Goal: Use online tool/utility: Use online tool/utility

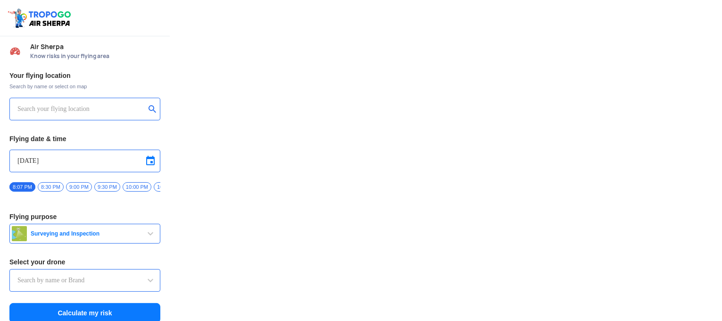
drag, startPoint x: 0, startPoint y: 0, endPoint x: 68, endPoint y: 100, distance: 120.9
click at [68, 103] on input "text" at bounding box center [81, 108] width 128 height 11
type input "Lookout VTOL_Tactical"
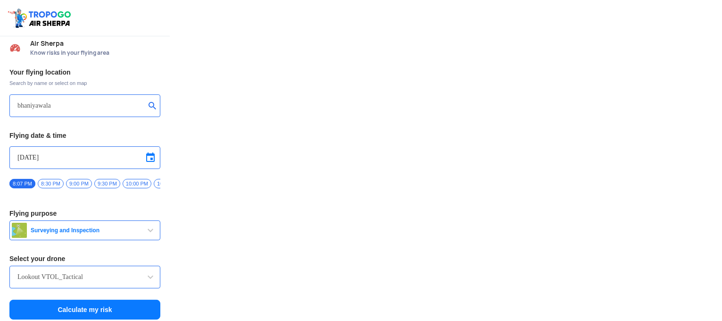
type input "bhaniyawala"
click at [81, 278] on input "Lookout VTOL_Tactical" at bounding box center [84, 276] width 135 height 11
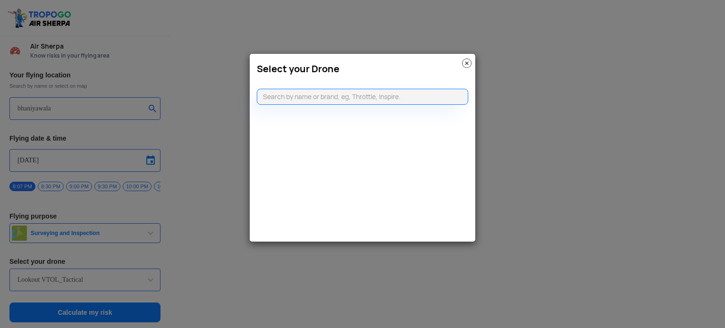
click at [467, 60] on img at bounding box center [466, 62] width 9 height 9
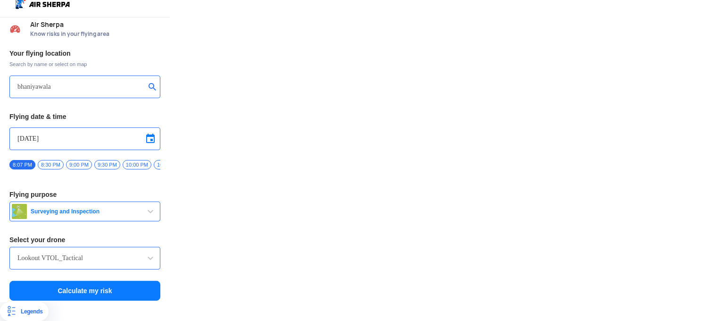
scroll to position [0, 0]
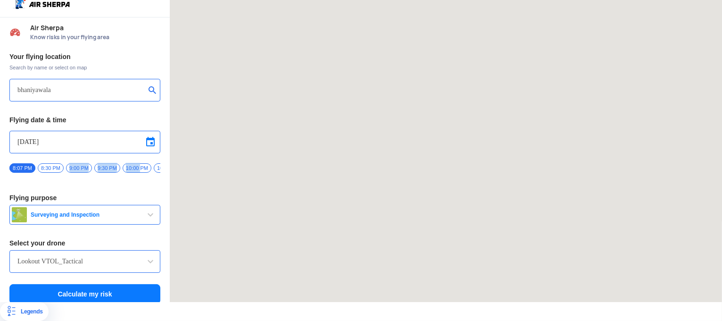
drag, startPoint x: 140, startPoint y: 163, endPoint x: 70, endPoint y: 166, distance: 69.9
click at [70, 166] on div "8:07 PM 8:30 PM 9:00 PM 9:30 PM 10:00 PM 10:30 PM 11:00 PM 11:30 PM" at bounding box center [84, 171] width 151 height 17
click at [108, 176] on div "Your flying location Search by name or select on map bhaniyawala Flying date & …" at bounding box center [85, 179] width 170 height 262
click at [145, 136] on span at bounding box center [150, 141] width 11 height 11
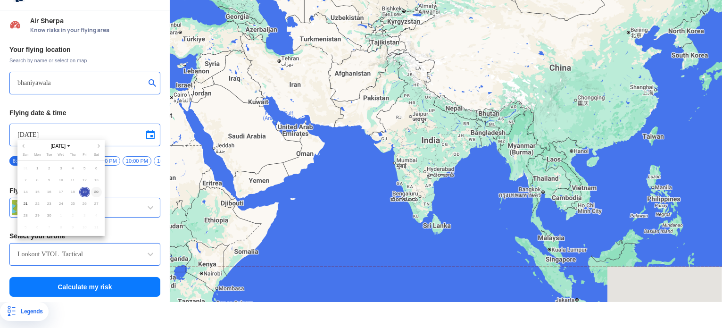
click at [93, 194] on span "20" at bounding box center [96, 192] width 11 height 11
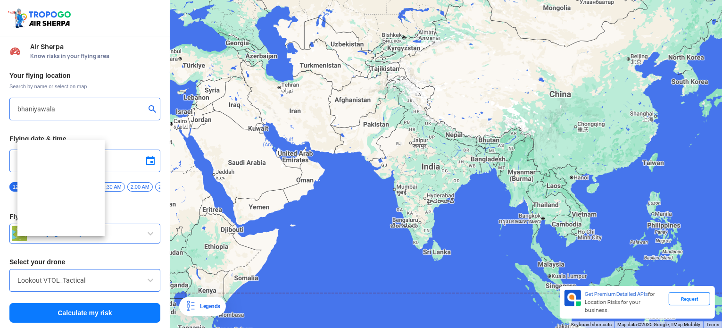
type input "[DATE]"
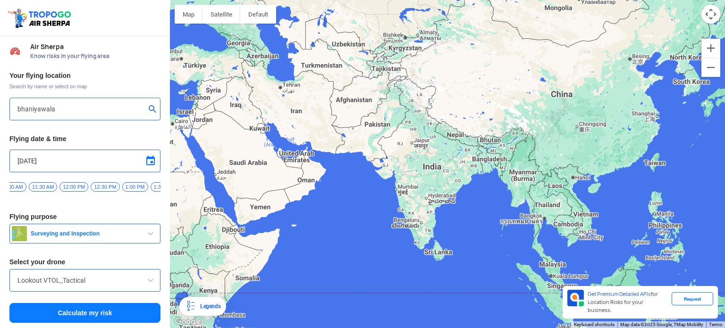
scroll to position [0, 650]
click at [94, 188] on span "12:30 PM" at bounding box center [94, 186] width 29 height 9
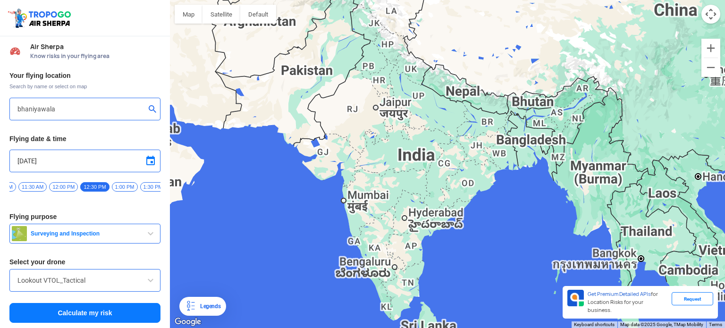
click at [95, 236] on span "Surveying and Inspection" at bounding box center [86, 234] width 118 height 8
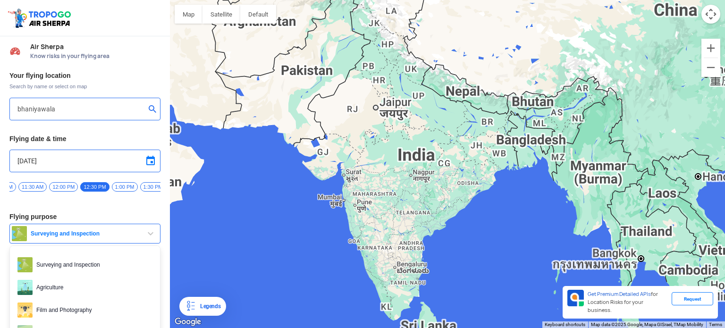
drag, startPoint x: 96, startPoint y: 254, endPoint x: 96, endPoint y: 235, distance: 18.9
click at [96, 235] on div "Surveying and Inspection Surveying and Inspection Agriculture Film and Photogra…" at bounding box center [84, 234] width 151 height 20
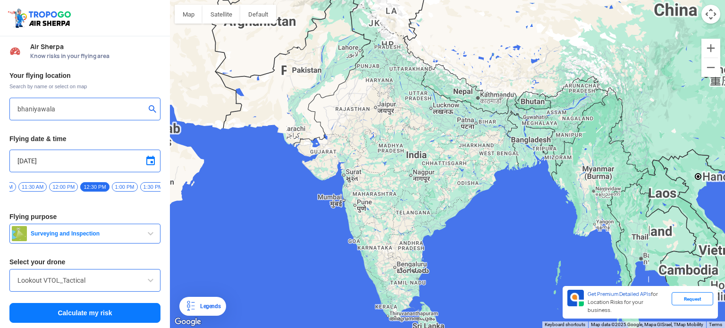
click at [98, 236] on span "Surveying and Inspection" at bounding box center [86, 234] width 118 height 8
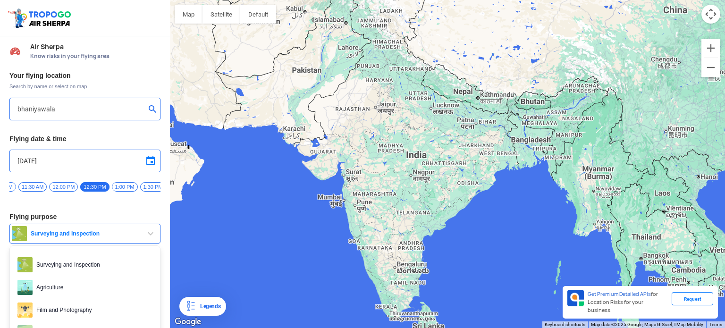
type input "[STREET_ADDRESS]"
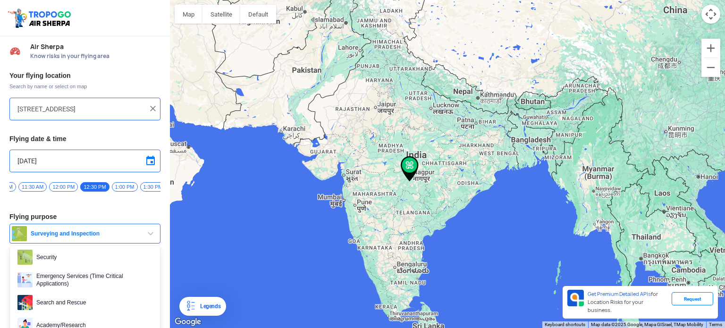
scroll to position [145, 0]
click at [169, 254] on div "Air Sherpa Know risks in your flying area Your flying location Search by name o…" at bounding box center [85, 182] width 170 height 292
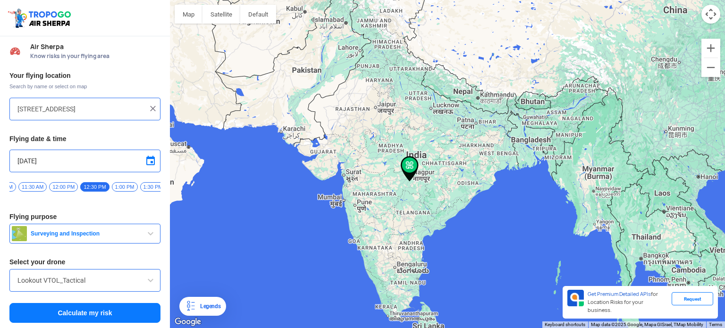
scroll to position [3, 0]
click at [135, 233] on span "Surveying and Inspection" at bounding box center [86, 233] width 118 height 8
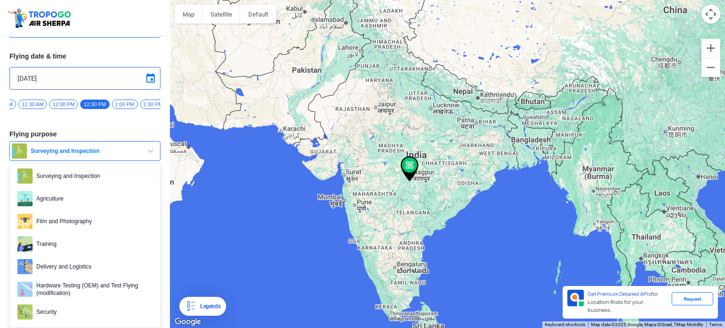
scroll to position [0, 0]
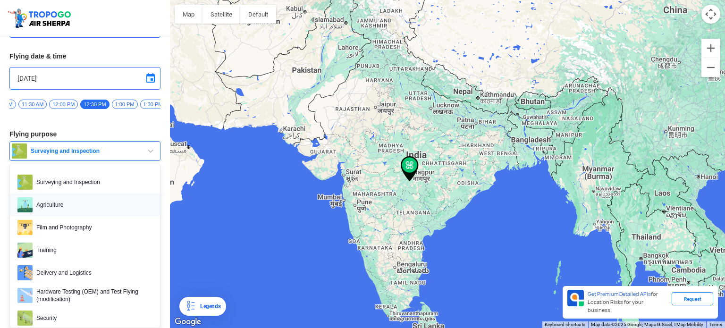
click at [33, 205] on span "Agriculture" at bounding box center [93, 204] width 120 height 15
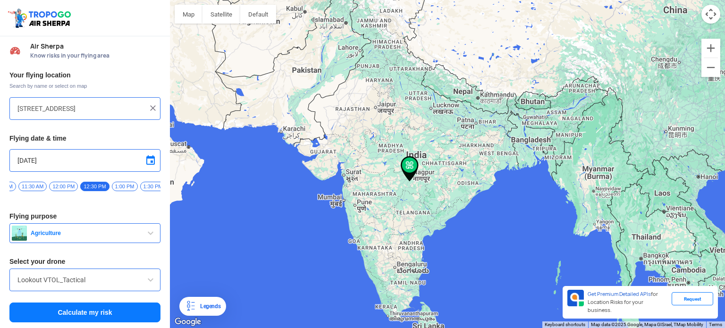
scroll to position [3, 0]
click at [82, 311] on button "Calculate my risk" at bounding box center [84, 312] width 151 height 20
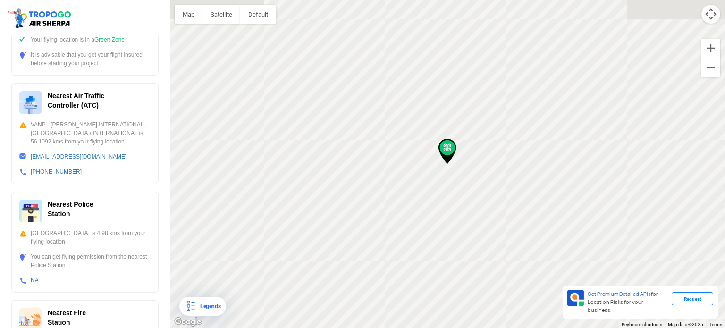
scroll to position [0, 0]
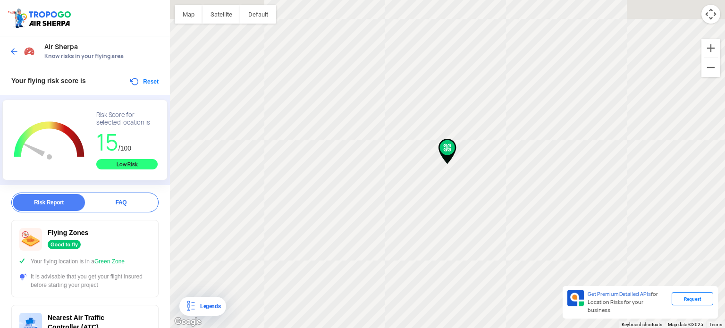
click at [19, 50] on span at bounding box center [13, 51] width 9 height 9
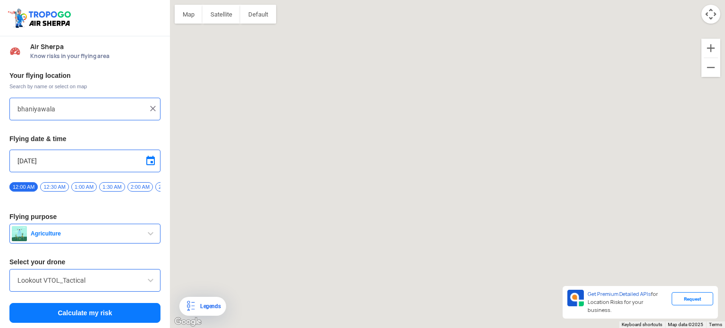
type input "[STREET_ADDRESS]"
click at [148, 108] on img at bounding box center [152, 108] width 9 height 9
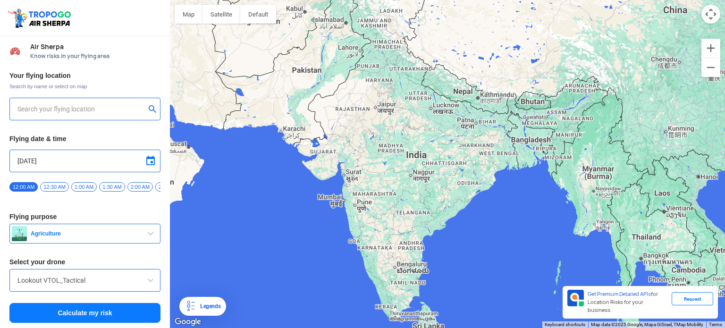
click at [92, 113] on input "text" at bounding box center [81, 108] width 128 height 11
click at [152, 110] on button "submit" at bounding box center [154, 109] width 11 height 9
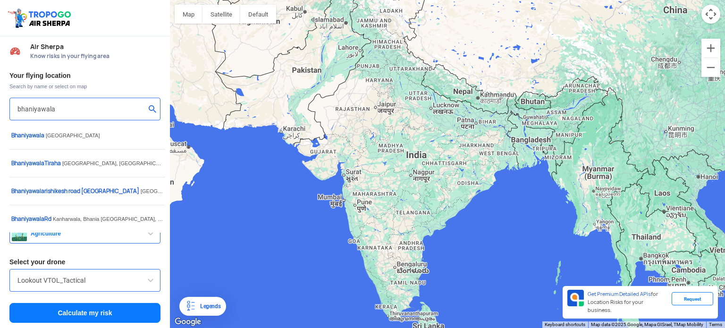
click at [73, 111] on input "bhaniyawala" at bounding box center [81, 108] width 128 height 11
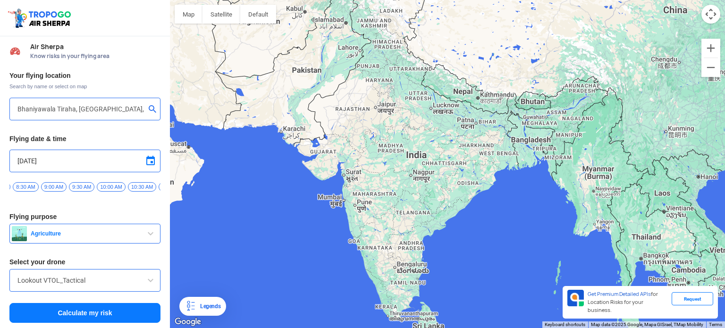
scroll to position [0, 485]
type input "Bhania [GEOGRAPHIC_DATA], [GEOGRAPHIC_DATA], [GEOGRAPHIC_DATA]"
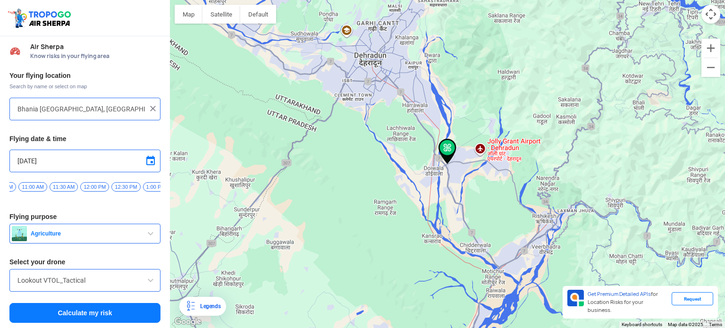
scroll to position [0, 632]
click at [78, 184] on span "12:00 PM" at bounding box center [81, 186] width 29 height 9
click at [88, 307] on button "Calculate my risk" at bounding box center [84, 313] width 151 height 20
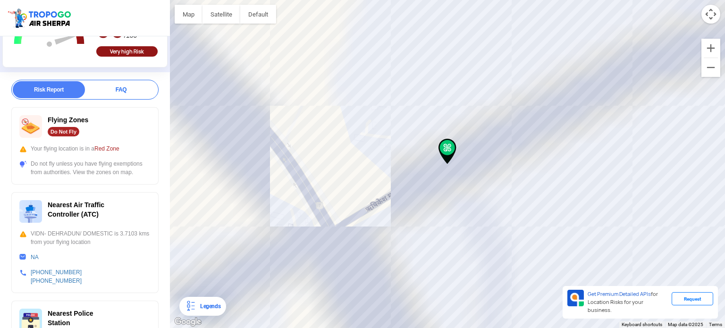
scroll to position [203, 0]
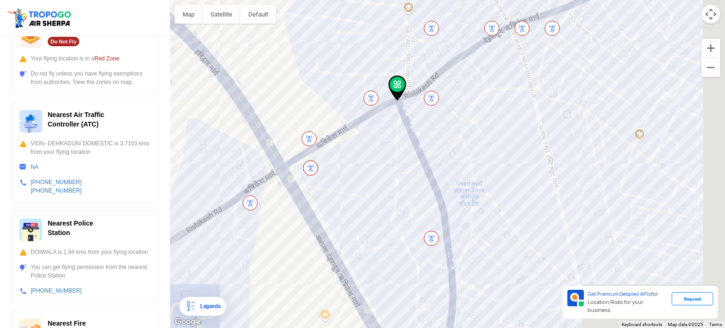
drag, startPoint x: 287, startPoint y: 288, endPoint x: 234, endPoint y: 222, distance: 84.2
click at [234, 222] on div at bounding box center [447, 164] width 555 height 328
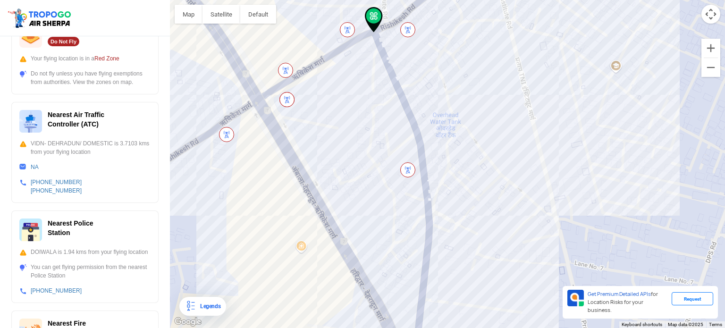
drag, startPoint x: 391, startPoint y: 296, endPoint x: 365, endPoint y: 227, distance: 73.4
click at [365, 227] on div at bounding box center [447, 164] width 555 height 328
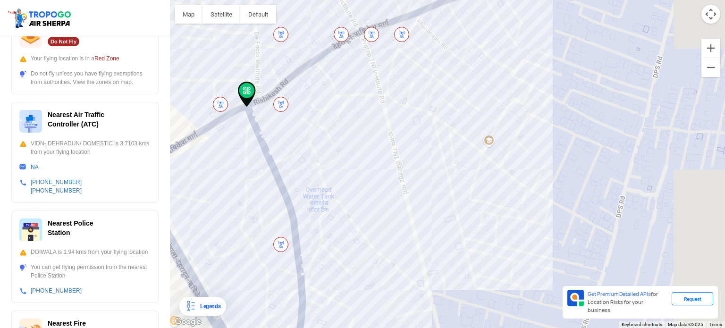
drag, startPoint x: 386, startPoint y: 188, endPoint x: 252, endPoint y: 264, distance: 153.8
click at [252, 264] on div at bounding box center [447, 164] width 555 height 328
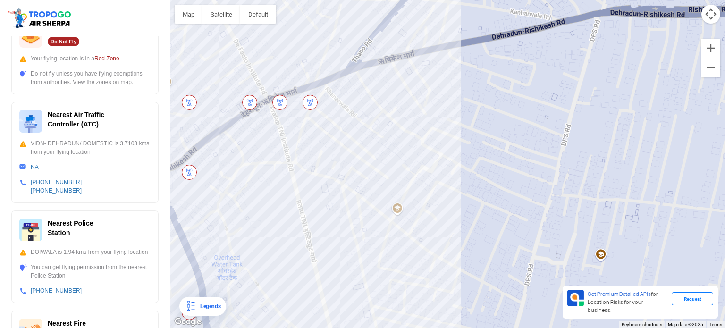
drag, startPoint x: 336, startPoint y: 227, endPoint x: 215, endPoint y: 311, distance: 147.6
click at [215, 311] on div "Map Terrain Satellite Labels Legends Get Premium Detailed APIs for Location Ris…" at bounding box center [447, 164] width 555 height 328
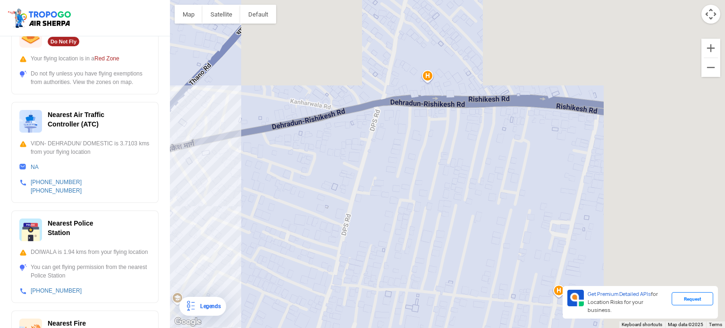
drag, startPoint x: 429, startPoint y: 184, endPoint x: 202, endPoint y: 275, distance: 244.7
click at [202, 275] on div at bounding box center [447, 164] width 555 height 328
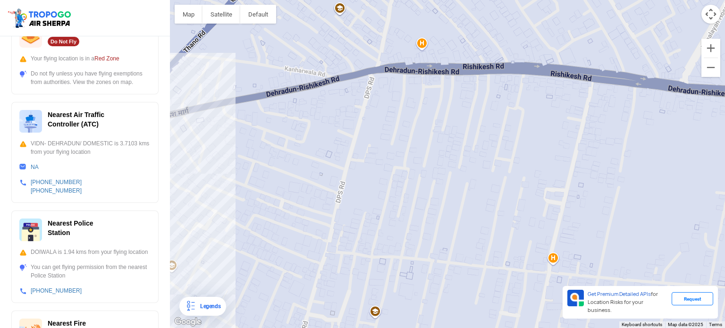
drag, startPoint x: 269, startPoint y: 269, endPoint x: 261, endPoint y: 237, distance: 33.1
click at [261, 237] on div at bounding box center [447, 164] width 555 height 328
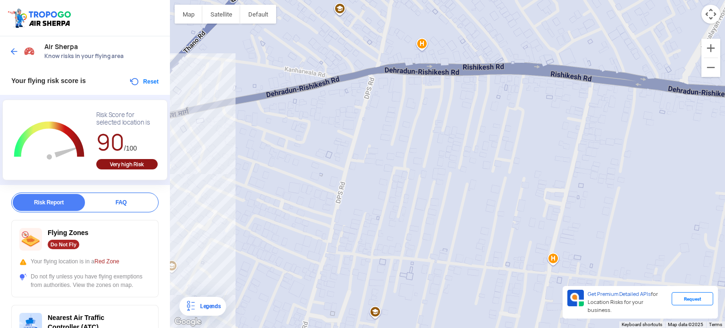
click at [9, 54] on div "Air Sherpa Know risks in your flying area" at bounding box center [85, 51] width 170 height 30
click at [12, 54] on img at bounding box center [13, 51] width 9 height 9
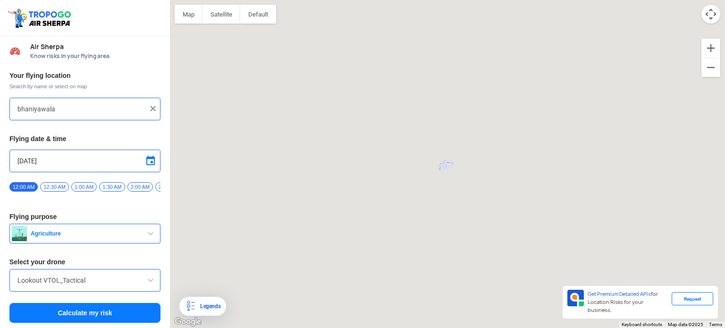
type input "Bhania [GEOGRAPHIC_DATA], [GEOGRAPHIC_DATA], [GEOGRAPHIC_DATA]"
click at [148, 112] on img at bounding box center [152, 108] width 9 height 9
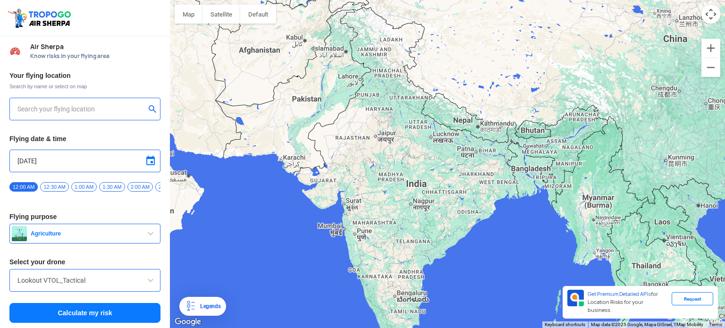
click at [121, 109] on input "text" at bounding box center [81, 108] width 128 height 11
click at [149, 109] on button "submit" at bounding box center [154, 109] width 11 height 9
click at [105, 113] on input "athoorwala" at bounding box center [81, 108] width 128 height 11
type input "Doiwala, [GEOGRAPHIC_DATA], [GEOGRAPHIC_DATA]"
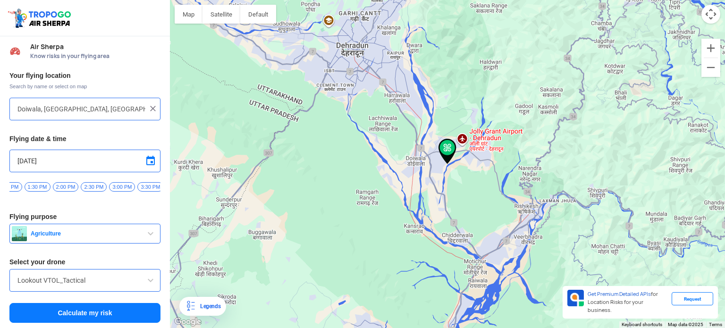
scroll to position [0, 762]
click at [116, 188] on span "3:00 PM" at bounding box center [125, 186] width 26 height 9
click at [102, 312] on button "Calculate my risk" at bounding box center [84, 313] width 151 height 20
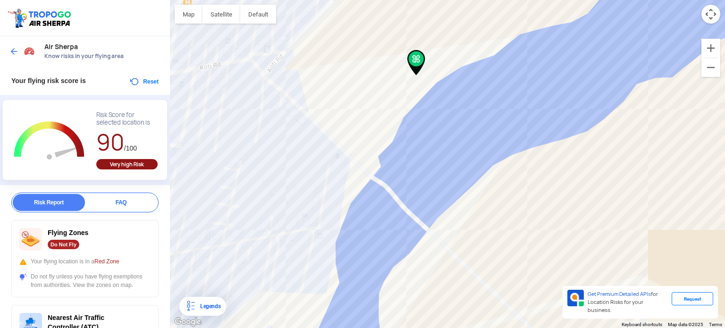
drag, startPoint x: 289, startPoint y: 272, endPoint x: 257, endPoint y: 182, distance: 95.5
click at [257, 182] on div at bounding box center [447, 164] width 555 height 328
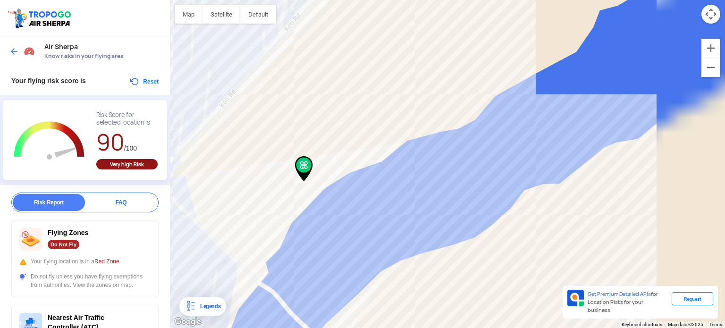
drag, startPoint x: 430, startPoint y: 218, endPoint x: 309, endPoint y: 347, distance: 176.2
click at [309, 327] on html "Location Risk Score Air Sherpa Know risks in your flying area Your flying risk …" at bounding box center [362, 164] width 725 height 328
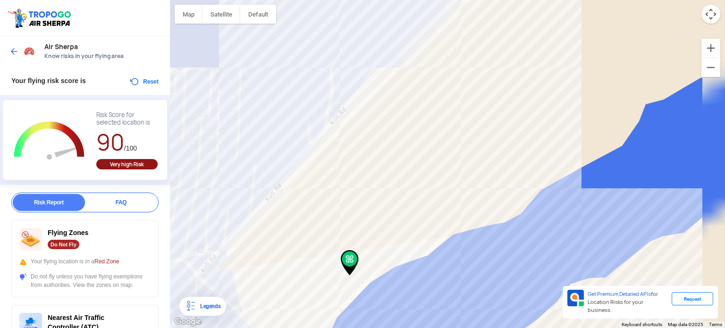
drag, startPoint x: 332, startPoint y: 270, endPoint x: 389, endPoint y: 335, distance: 86.6
click at [389, 327] on html "Location Risk Score Air Sherpa Know risks in your flying area Your flying risk …" at bounding box center [362, 164] width 725 height 328
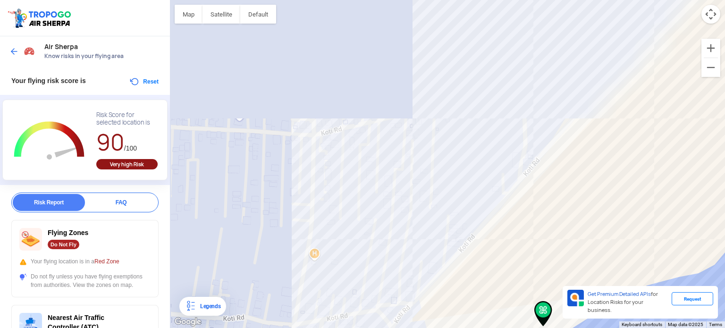
drag, startPoint x: 285, startPoint y: 167, endPoint x: 479, endPoint y: 219, distance: 201.0
click at [479, 219] on div at bounding box center [447, 164] width 555 height 328
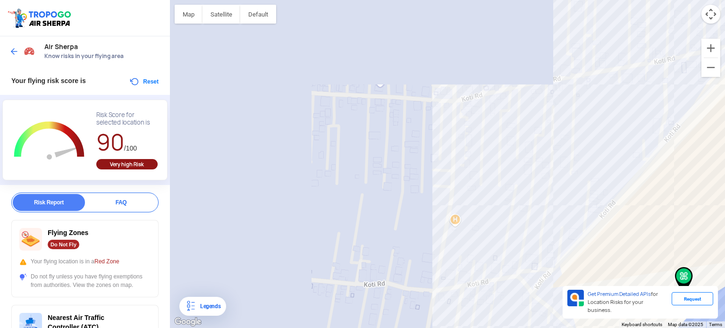
drag, startPoint x: 375, startPoint y: 199, endPoint x: 515, endPoint y: 164, distance: 144.3
click at [515, 164] on div at bounding box center [447, 164] width 555 height 328
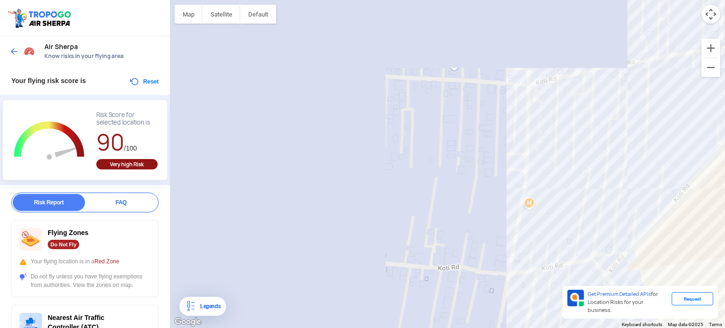
drag, startPoint x: 447, startPoint y: 210, endPoint x: 527, endPoint y: 192, distance: 82.1
click at [527, 192] on div at bounding box center [447, 164] width 555 height 328
click at [232, 23] on button "Satellite" at bounding box center [221, 14] width 38 height 19
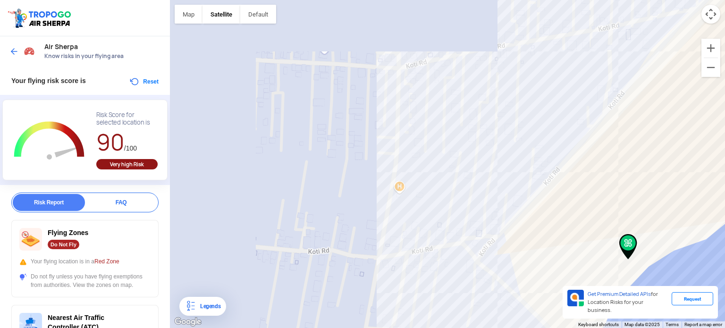
drag, startPoint x: 379, startPoint y: 132, endPoint x: 233, endPoint y: 114, distance: 147.3
click at [233, 114] on div at bounding box center [447, 164] width 555 height 328
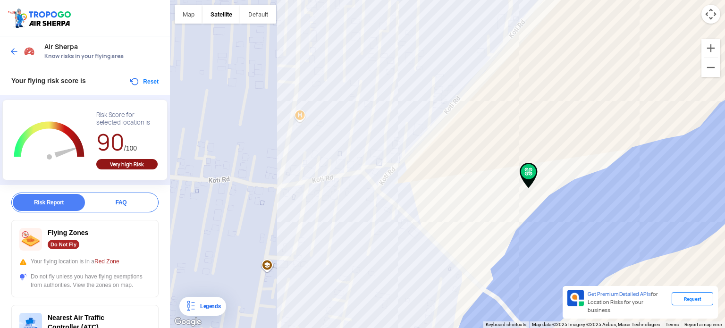
drag, startPoint x: 378, startPoint y: 183, endPoint x: 288, endPoint y: 110, distance: 115.7
click at [288, 110] on div at bounding box center [447, 164] width 555 height 328
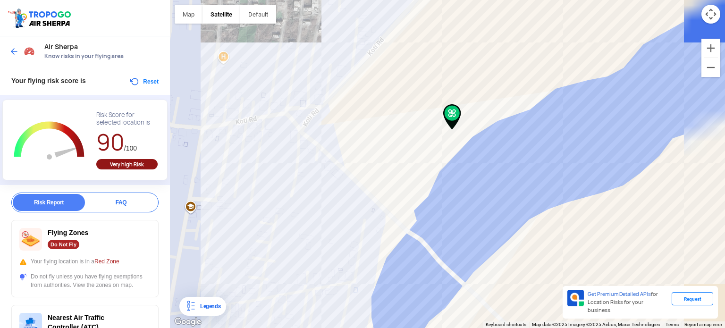
drag, startPoint x: 310, startPoint y: 129, endPoint x: 225, endPoint y: 65, distance: 106.0
click at [225, 65] on div at bounding box center [447, 164] width 555 height 328
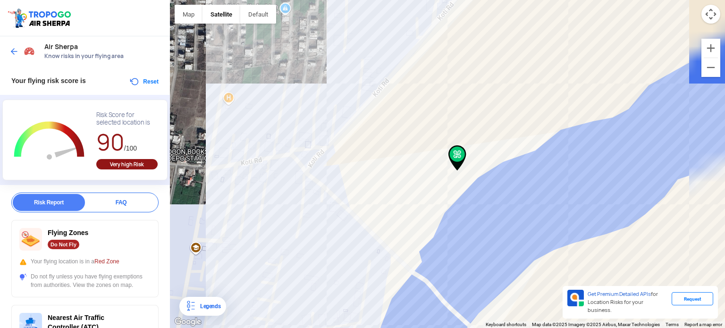
drag, startPoint x: 262, startPoint y: 109, endPoint x: 267, endPoint y: 154, distance: 44.6
click at [267, 154] on div at bounding box center [447, 164] width 555 height 328
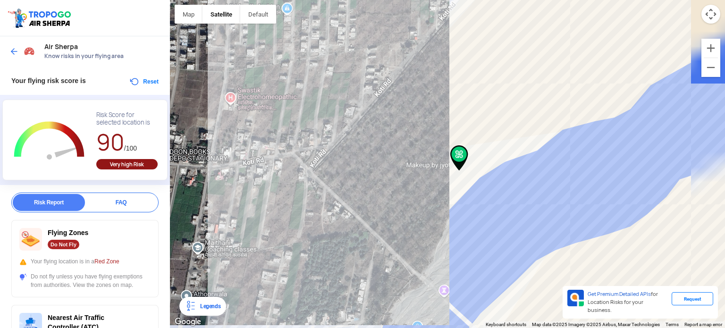
drag, startPoint x: 298, startPoint y: 174, endPoint x: 377, endPoint y: 150, distance: 82.8
click at [377, 150] on div at bounding box center [447, 164] width 555 height 328
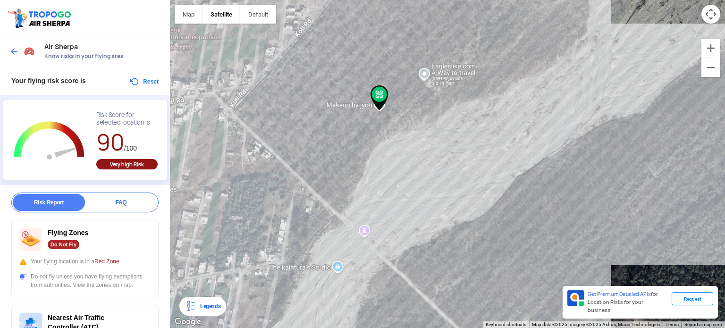
drag, startPoint x: 432, startPoint y: 183, endPoint x: 351, endPoint y: 123, distance: 100.6
click at [351, 123] on div at bounding box center [447, 164] width 555 height 328
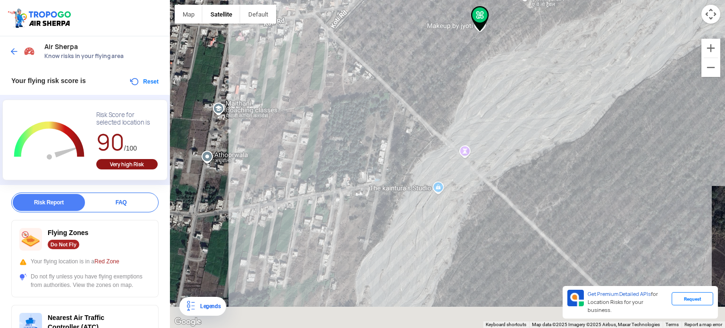
drag, startPoint x: 372, startPoint y: 223, endPoint x: 480, endPoint y: 133, distance: 140.1
click at [480, 133] on div at bounding box center [447, 164] width 555 height 328
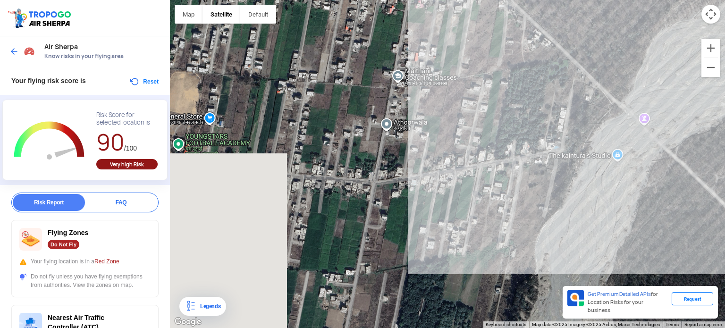
drag, startPoint x: 350, startPoint y: 196, endPoint x: 532, endPoint y: 165, distance: 184.7
click at [532, 165] on div at bounding box center [447, 164] width 555 height 328
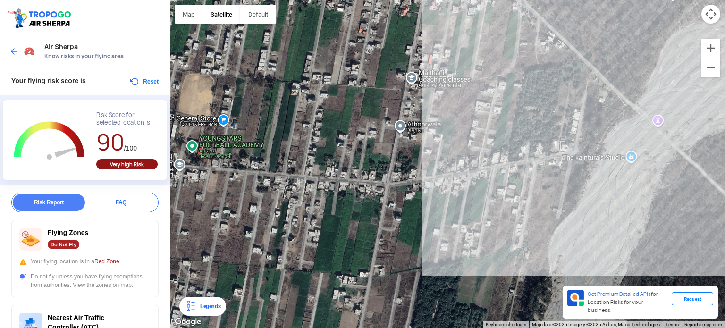
drag, startPoint x: 407, startPoint y: 200, endPoint x: 415, endPoint y: 201, distance: 7.8
click at [415, 201] on div at bounding box center [447, 164] width 555 height 328
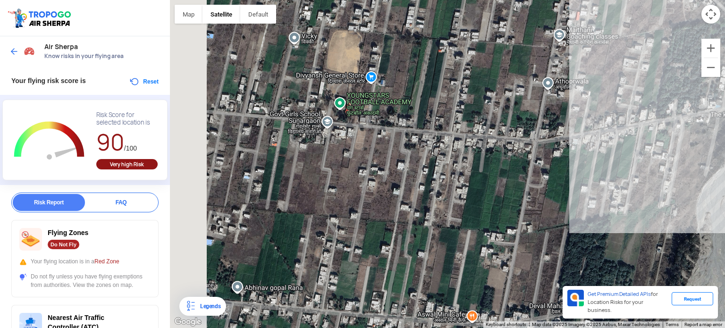
drag, startPoint x: 371, startPoint y: 181, endPoint x: 521, endPoint y: 138, distance: 155.6
click at [521, 138] on div at bounding box center [447, 164] width 555 height 328
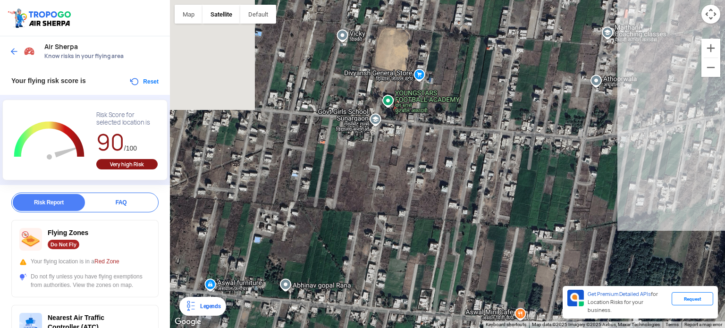
drag, startPoint x: 414, startPoint y: 157, endPoint x: 457, endPoint y: 156, distance: 43.4
click at [457, 156] on div at bounding box center [447, 164] width 555 height 328
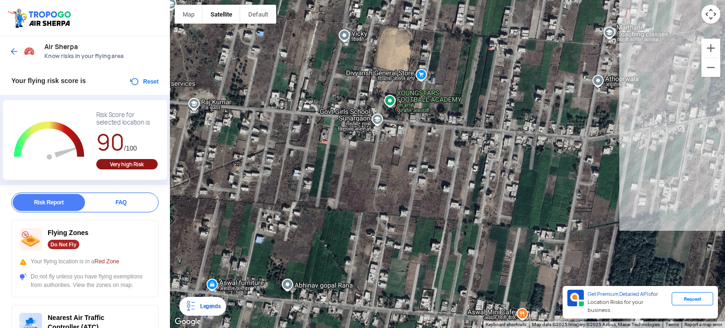
click at [300, 179] on div at bounding box center [447, 164] width 555 height 328
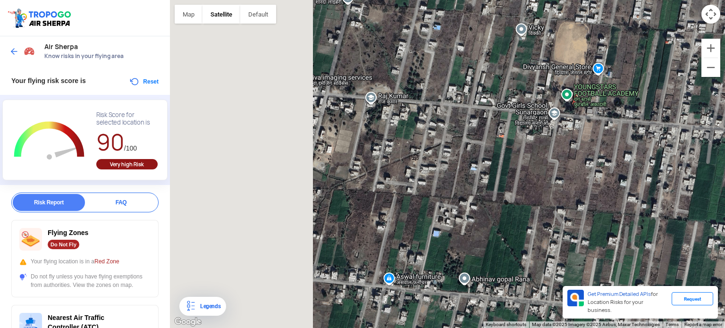
drag, startPoint x: 300, startPoint y: 179, endPoint x: 481, endPoint y: 173, distance: 181.7
click at [481, 173] on div at bounding box center [447, 164] width 555 height 328
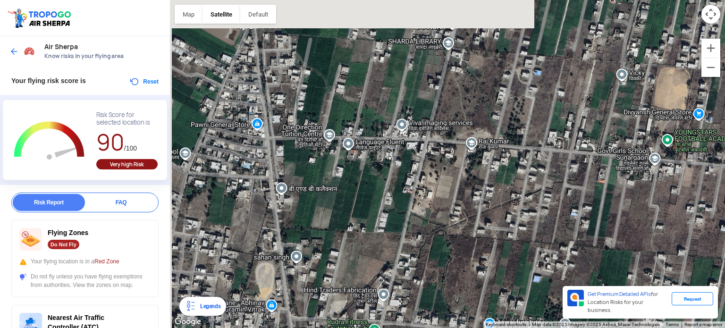
drag, startPoint x: 353, startPoint y: 147, endPoint x: 461, endPoint y: 194, distance: 117.7
click at [461, 194] on div at bounding box center [447, 164] width 555 height 328
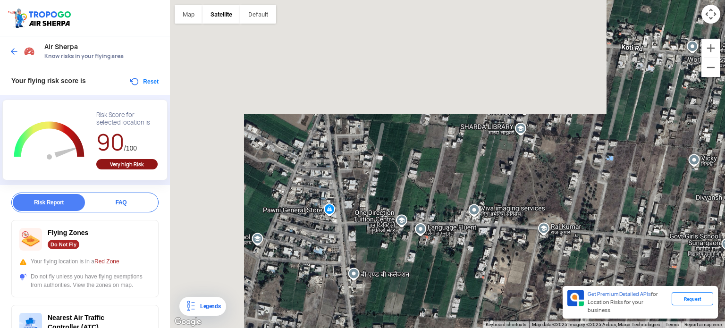
drag, startPoint x: 344, startPoint y: 197, endPoint x: 413, endPoint y: 296, distance: 120.6
click at [413, 296] on div at bounding box center [447, 164] width 555 height 328
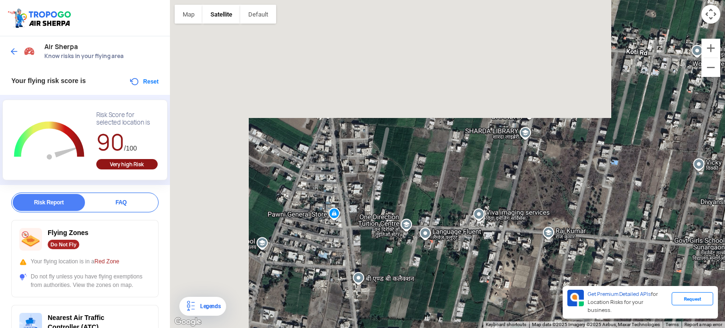
drag, startPoint x: 377, startPoint y: 273, endPoint x: 381, endPoint y: 259, distance: 14.6
click at [381, 259] on div at bounding box center [447, 164] width 555 height 328
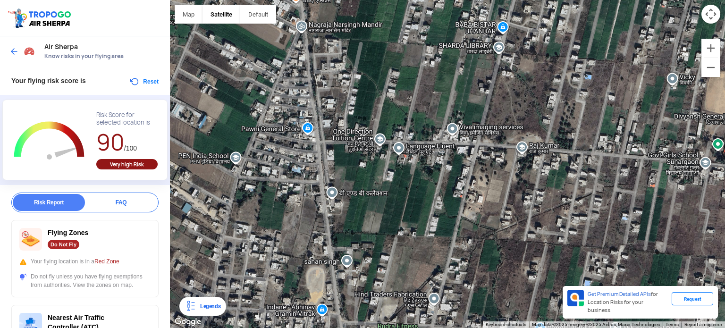
drag, startPoint x: 360, startPoint y: 240, endPoint x: 336, endPoint y: 150, distance: 92.9
click at [336, 150] on div at bounding box center [447, 164] width 555 height 328
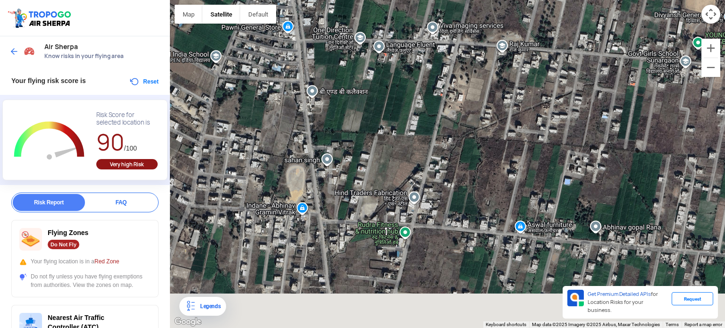
drag, startPoint x: 365, startPoint y: 226, endPoint x: 342, endPoint y: 119, distance: 109.4
click at [342, 119] on div at bounding box center [447, 164] width 555 height 328
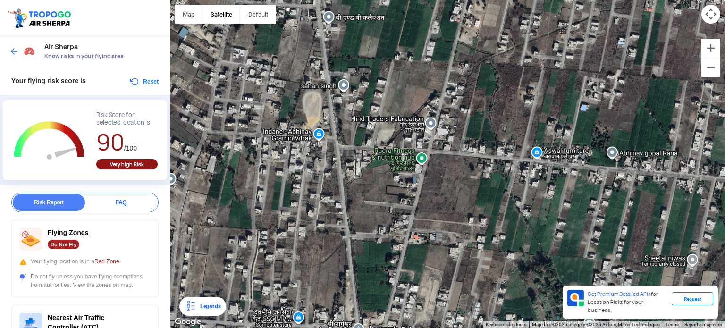
drag, startPoint x: 368, startPoint y: 196, endPoint x: 386, endPoint y: 112, distance: 85.8
click at [386, 112] on div at bounding box center [447, 164] width 555 height 328
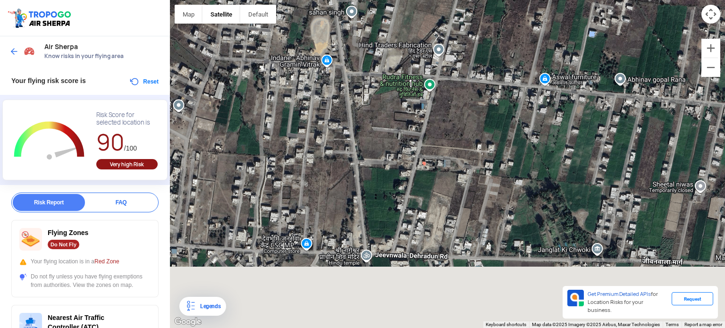
drag, startPoint x: 385, startPoint y: 200, endPoint x: 392, endPoint y: 123, distance: 77.7
click at [392, 123] on div at bounding box center [447, 164] width 555 height 328
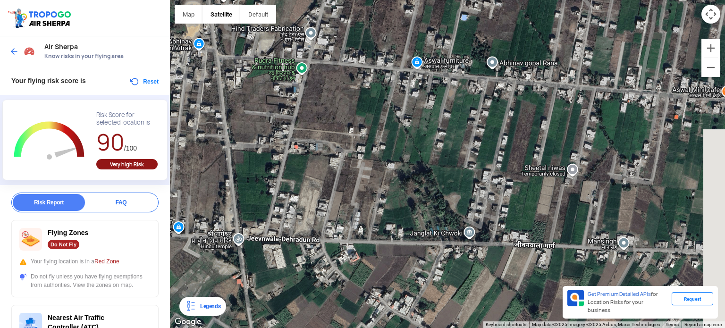
drag, startPoint x: 437, startPoint y: 207, endPoint x: 295, endPoint y: 187, distance: 142.8
click at [295, 187] on div at bounding box center [447, 164] width 555 height 328
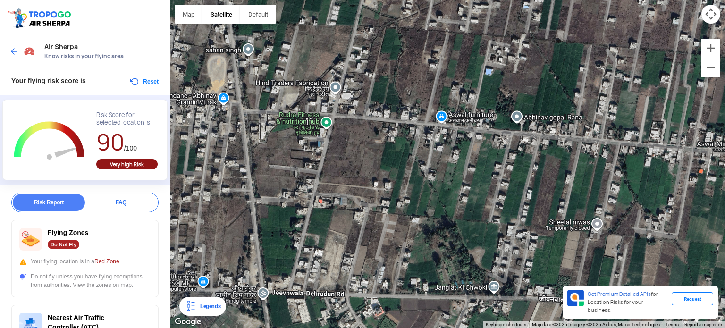
drag, startPoint x: 236, startPoint y: 208, endPoint x: 274, endPoint y: 277, distance: 77.9
click at [274, 277] on div at bounding box center [447, 164] width 555 height 328
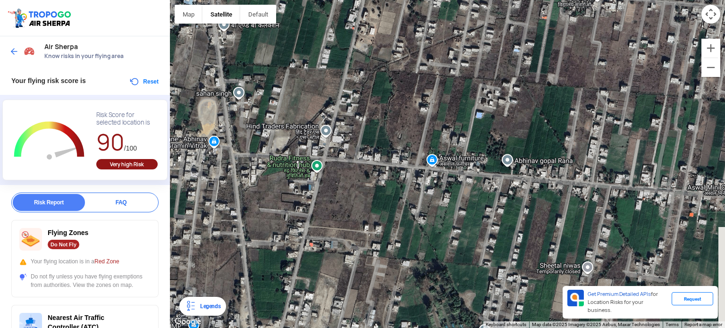
drag, startPoint x: 315, startPoint y: 266, endPoint x: 299, endPoint y: 299, distance: 37.1
click at [299, 299] on div at bounding box center [447, 164] width 555 height 328
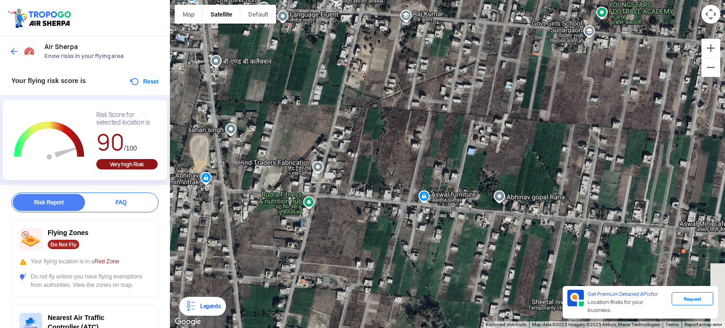
drag, startPoint x: 303, startPoint y: 235, endPoint x: 296, endPoint y: 273, distance: 38.4
click at [296, 273] on div at bounding box center [447, 164] width 555 height 328
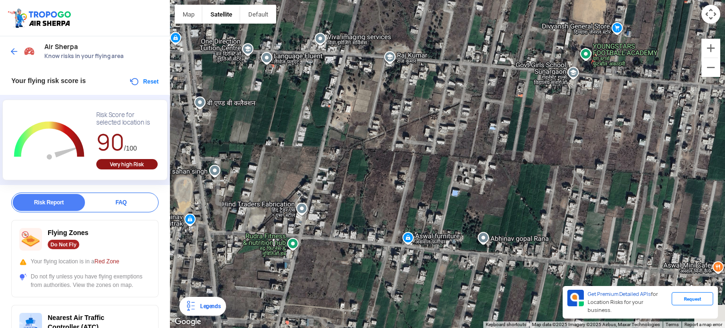
drag, startPoint x: 306, startPoint y: 237, endPoint x: 289, endPoint y: 281, distance: 46.4
click at [289, 281] on div at bounding box center [447, 164] width 555 height 328
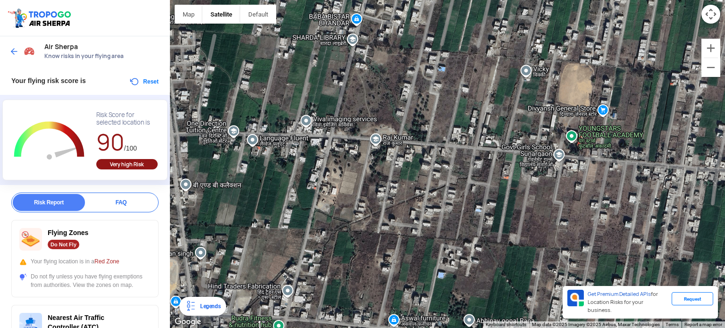
drag, startPoint x: 311, startPoint y: 229, endPoint x: 296, endPoint y: 313, distance: 85.3
click at [296, 313] on div at bounding box center [447, 164] width 555 height 328
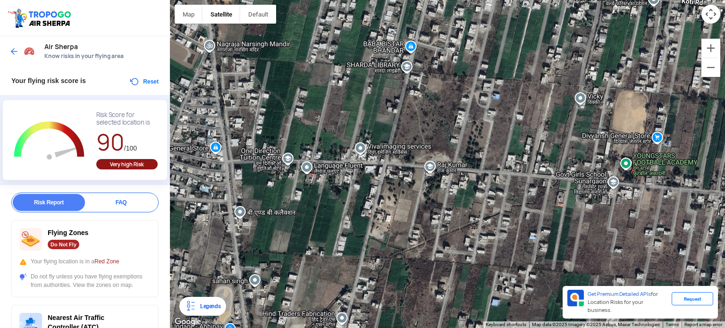
drag, startPoint x: 304, startPoint y: 278, endPoint x: 360, endPoint y: 300, distance: 60.1
click at [360, 300] on div at bounding box center [447, 164] width 555 height 328
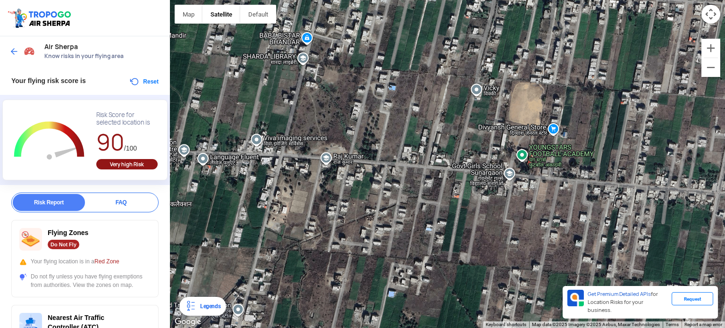
drag, startPoint x: 372, startPoint y: 168, endPoint x: 264, endPoint y: 159, distance: 107.9
click at [264, 159] on div at bounding box center [447, 164] width 555 height 328
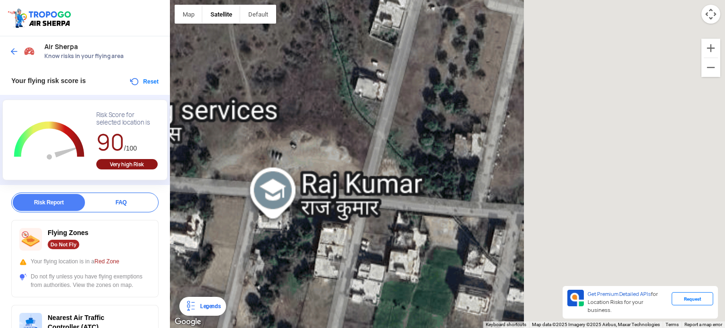
drag, startPoint x: 394, startPoint y: 190, endPoint x: 145, endPoint y: 195, distance: 249.1
click at [145, 195] on div "Location Risk Score Air Sherpa Know risks in your flying area Your flying risk …" at bounding box center [362, 164] width 725 height 328
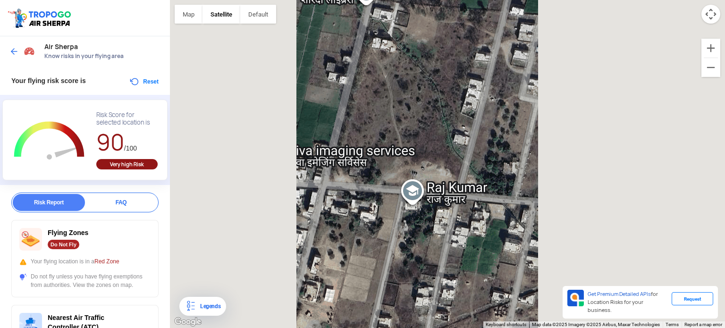
drag, startPoint x: 231, startPoint y: 195, endPoint x: 395, endPoint y: 193, distance: 164.2
click at [395, 193] on div at bounding box center [447, 164] width 555 height 328
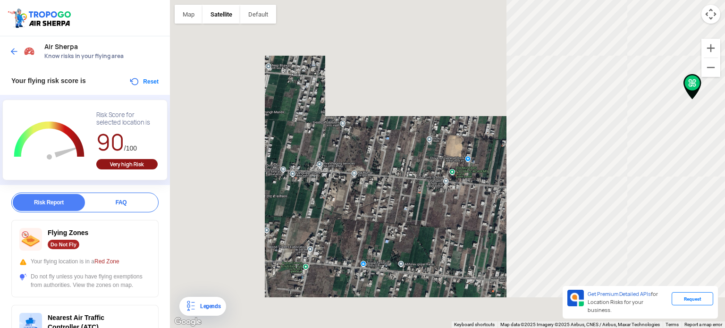
drag, startPoint x: 478, startPoint y: 188, endPoint x: 425, endPoint y: 165, distance: 58.1
click at [425, 165] on div at bounding box center [447, 164] width 555 height 328
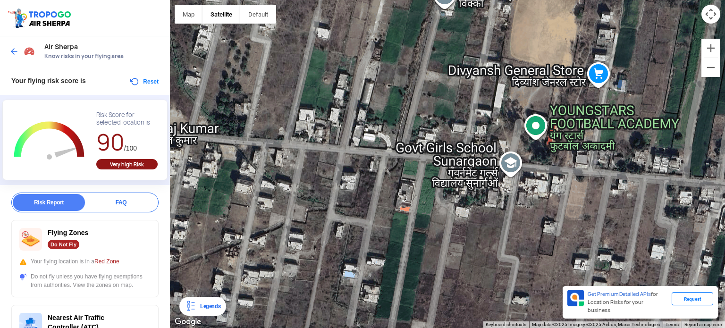
drag, startPoint x: 395, startPoint y: 195, endPoint x: 466, endPoint y: 201, distance: 71.5
click at [466, 201] on div at bounding box center [447, 164] width 555 height 328
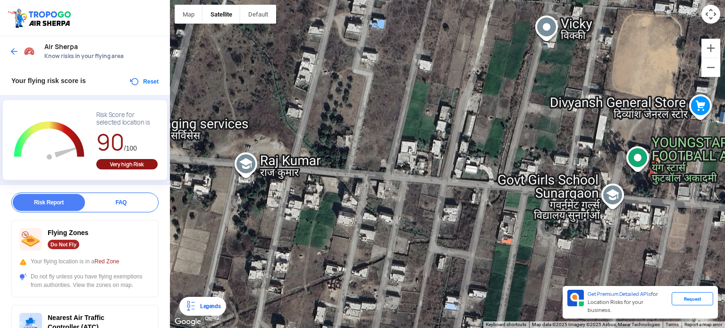
drag, startPoint x: 324, startPoint y: 179, endPoint x: 429, endPoint y: 211, distance: 110.0
click at [429, 211] on div at bounding box center [447, 164] width 555 height 328
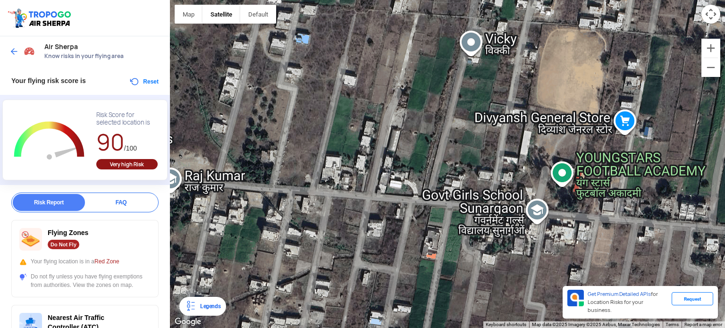
drag, startPoint x: 347, startPoint y: 175, endPoint x: 270, endPoint y: 189, distance: 78.7
click at [270, 189] on div at bounding box center [447, 164] width 555 height 328
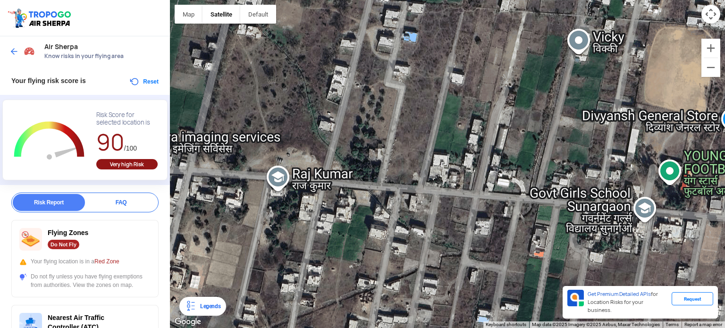
drag, startPoint x: 335, startPoint y: 199, endPoint x: 449, endPoint y: 198, distance: 113.2
click at [449, 198] on div at bounding box center [447, 164] width 555 height 328
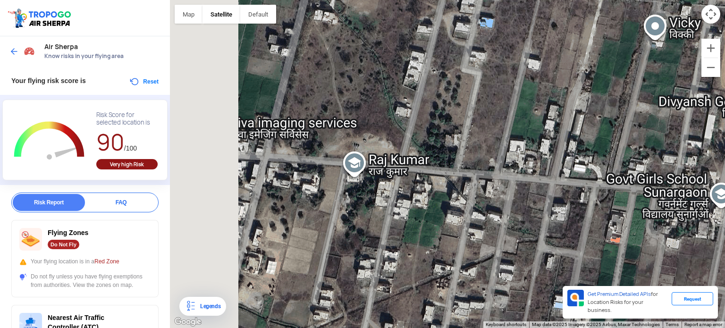
drag, startPoint x: 385, startPoint y: 192, endPoint x: 487, endPoint y: 177, distance: 103.0
click at [487, 177] on div at bounding box center [447, 164] width 555 height 328
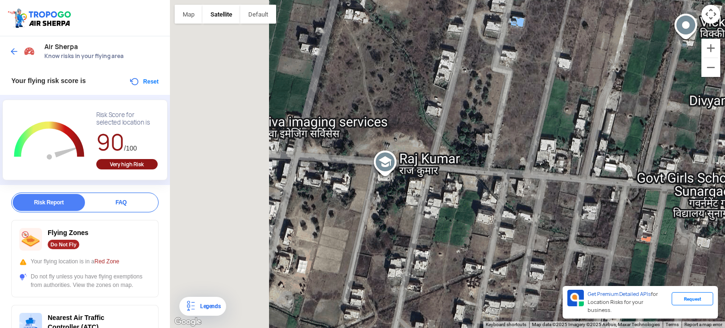
drag, startPoint x: 398, startPoint y: 183, endPoint x: 412, endPoint y: 183, distance: 14.2
click at [412, 183] on div at bounding box center [447, 164] width 555 height 328
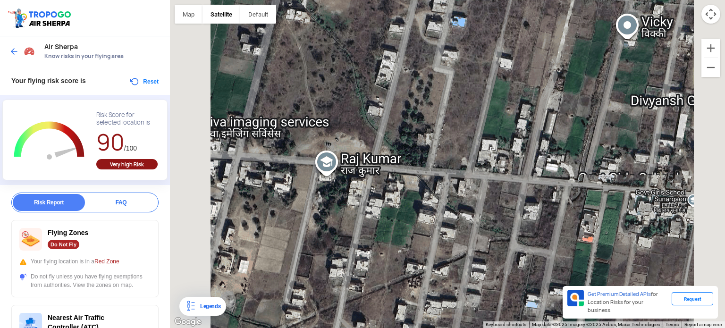
drag, startPoint x: 412, startPoint y: 183, endPoint x: 342, endPoint y: 183, distance: 70.8
click at [342, 183] on div at bounding box center [447, 164] width 555 height 328
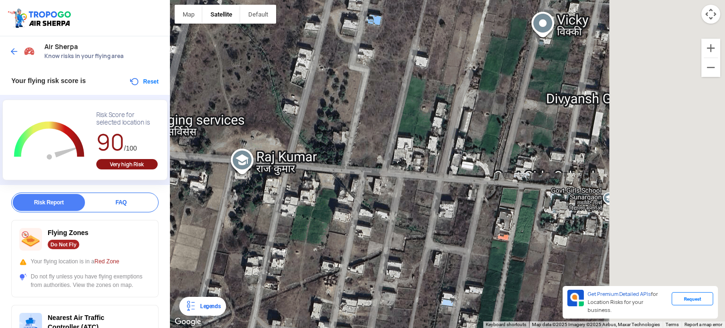
drag, startPoint x: 446, startPoint y: 199, endPoint x: 350, endPoint y: 196, distance: 96.3
click at [350, 196] on div at bounding box center [447, 164] width 555 height 328
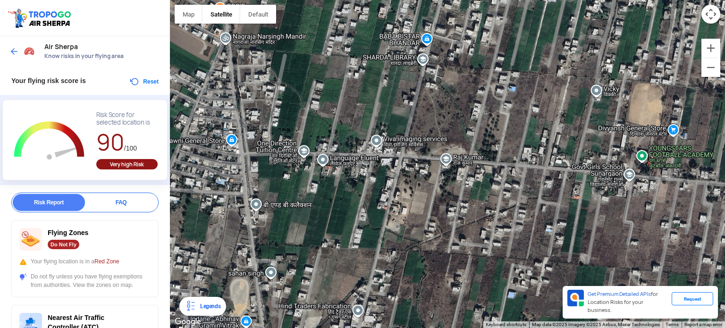
drag, startPoint x: 375, startPoint y: 242, endPoint x: 499, endPoint y: 216, distance: 126.2
click at [499, 216] on div at bounding box center [447, 164] width 555 height 328
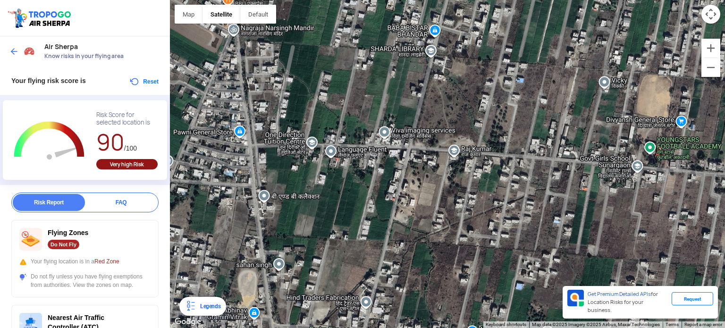
drag, startPoint x: 499, startPoint y: 216, endPoint x: 508, endPoint y: 207, distance: 12.7
click at [508, 207] on div at bounding box center [447, 164] width 555 height 328
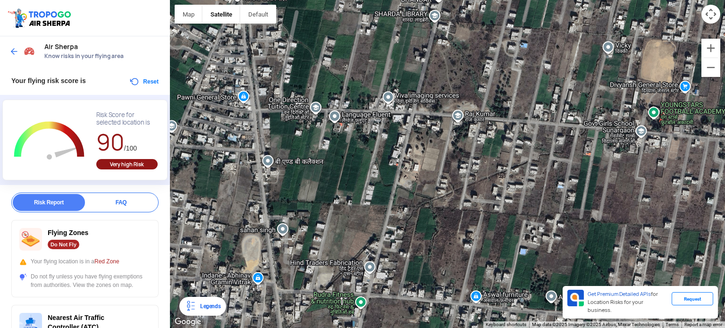
drag, startPoint x: 492, startPoint y: 232, endPoint x: 495, endPoint y: 193, distance: 39.3
click at [495, 193] on div at bounding box center [447, 164] width 555 height 328
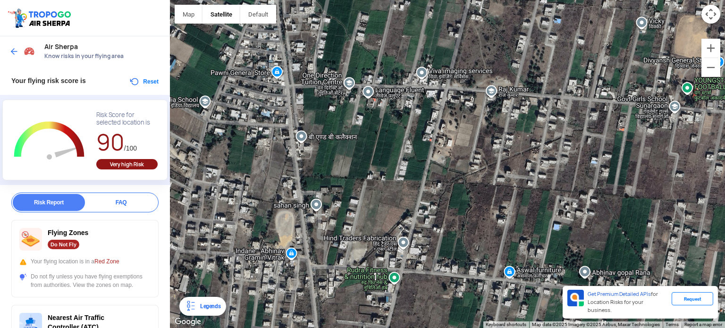
drag, startPoint x: 393, startPoint y: 286, endPoint x: 430, endPoint y: 262, distance: 44.2
click at [430, 262] on div at bounding box center [447, 164] width 555 height 328
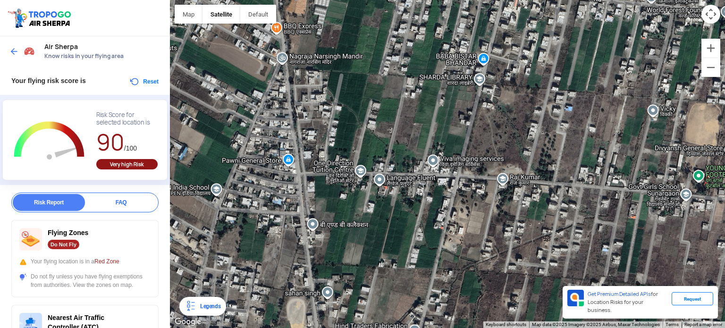
drag, startPoint x: 256, startPoint y: 198, endPoint x: 265, endPoint y: 284, distance: 87.3
click at [265, 284] on div at bounding box center [447, 164] width 555 height 328
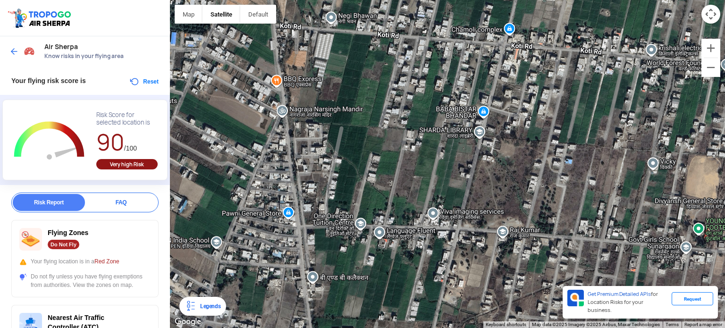
drag, startPoint x: 306, startPoint y: 282, endPoint x: 306, endPoint y: 345, distance: 63.2
click at [306, 327] on html "Location Risk Score Air Sherpa Know risks in your flying area Your flying risk …" at bounding box center [362, 164] width 725 height 328
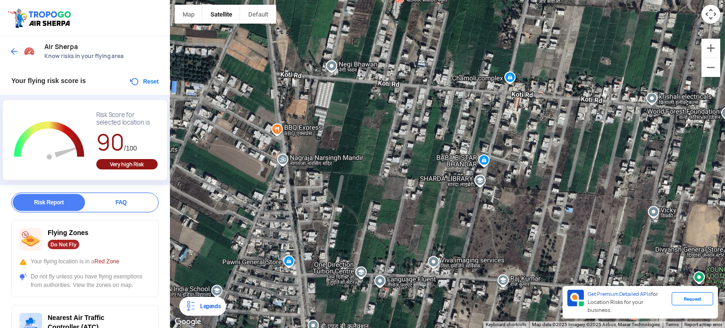
drag, startPoint x: 294, startPoint y: 228, endPoint x: 295, endPoint y: 269, distance: 41.0
click at [295, 269] on div at bounding box center [447, 164] width 555 height 328
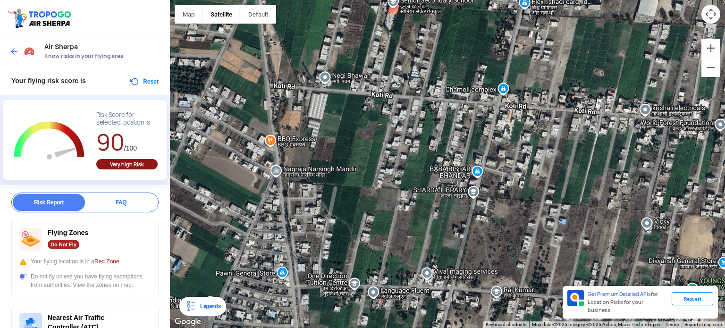
drag, startPoint x: 293, startPoint y: 236, endPoint x: 285, endPoint y: 251, distance: 17.5
click at [285, 251] on div at bounding box center [447, 164] width 555 height 328
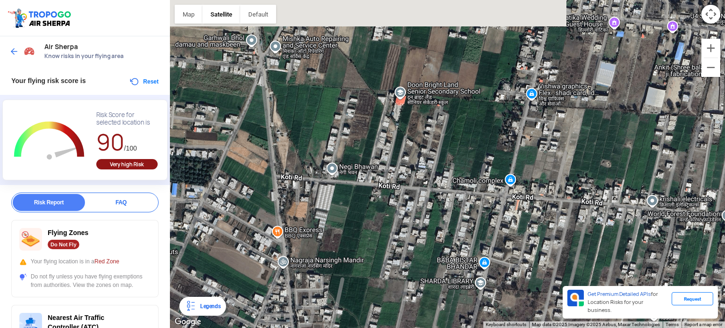
drag, startPoint x: 295, startPoint y: 170, endPoint x: 306, endPoint y: 267, distance: 96.8
click at [306, 267] on div at bounding box center [447, 164] width 555 height 328
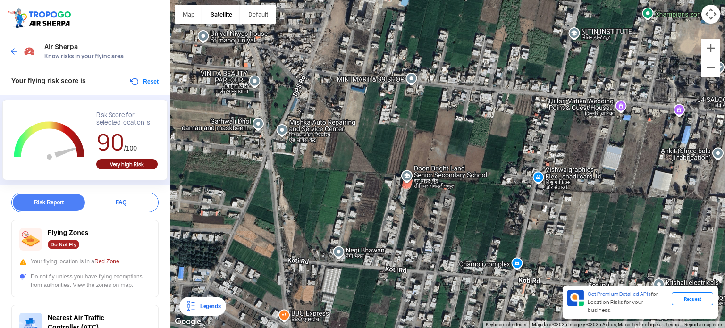
drag, startPoint x: 300, startPoint y: 218, endPoint x: 307, endPoint y: 294, distance: 75.8
click at [307, 294] on div at bounding box center [447, 164] width 555 height 328
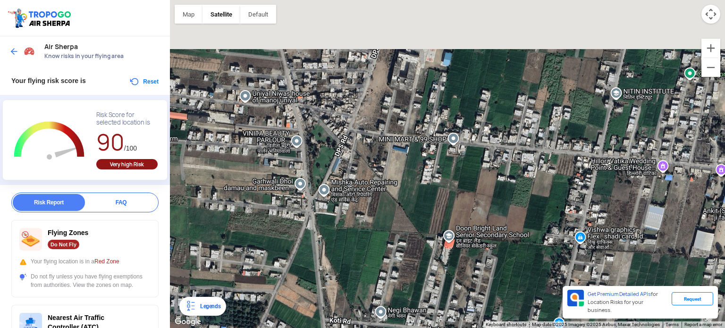
drag, startPoint x: 285, startPoint y: 232, endPoint x: 327, endPoint y: 283, distance: 67.0
click at [327, 283] on div at bounding box center [447, 164] width 555 height 328
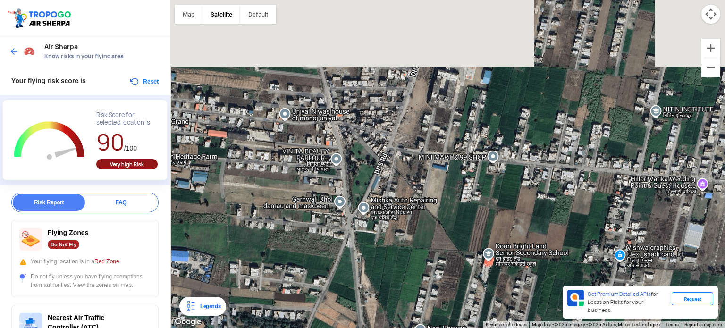
drag, startPoint x: 262, startPoint y: 236, endPoint x: 305, endPoint y: 254, distance: 45.9
click at [305, 254] on div at bounding box center [447, 164] width 555 height 328
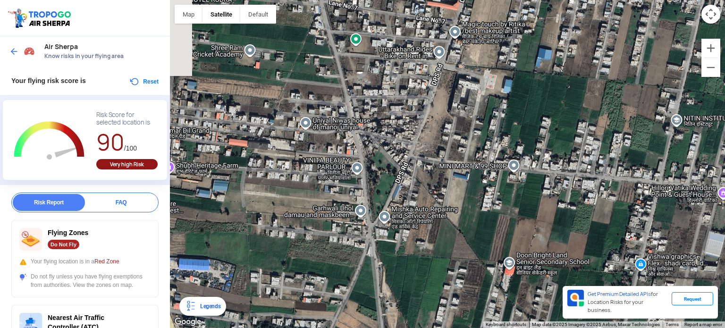
drag, startPoint x: 305, startPoint y: 254, endPoint x: 330, endPoint y: 265, distance: 27.9
click at [330, 265] on div at bounding box center [447, 164] width 555 height 328
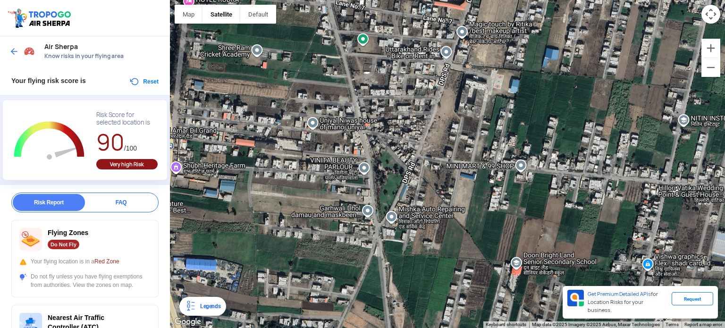
drag, startPoint x: 300, startPoint y: 230, endPoint x: 308, endPoint y: 230, distance: 8.0
click at [308, 230] on div at bounding box center [447, 164] width 555 height 328
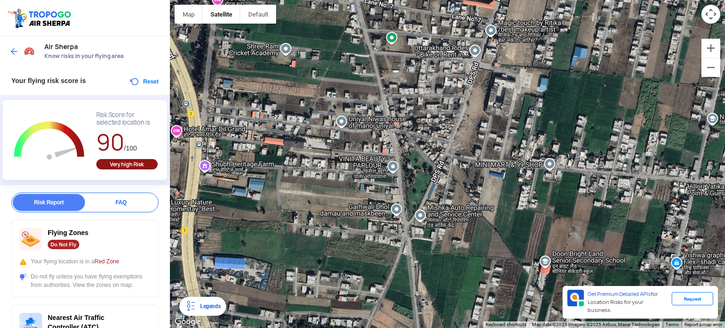
drag, startPoint x: 308, startPoint y: 230, endPoint x: 343, endPoint y: 228, distance: 34.9
click at [343, 228] on div at bounding box center [447, 164] width 555 height 328
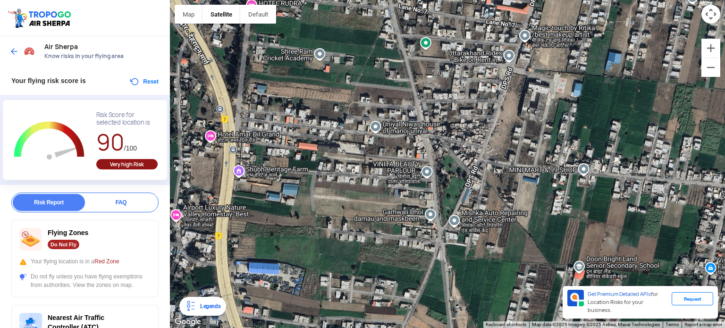
drag, startPoint x: 304, startPoint y: 205, endPoint x: 337, endPoint y: 209, distance: 33.7
click at [337, 209] on div at bounding box center [447, 164] width 555 height 328
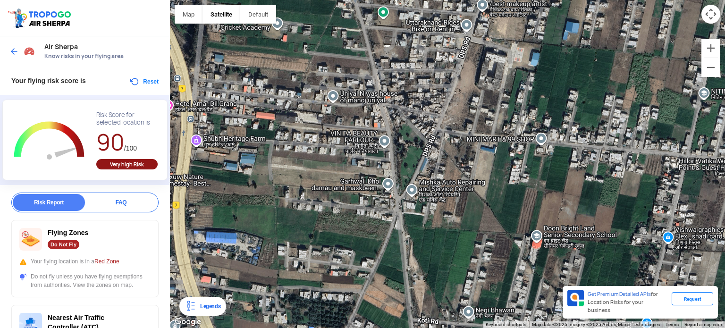
drag, startPoint x: 353, startPoint y: 176, endPoint x: 275, endPoint y: 128, distance: 91.3
click at [275, 128] on div at bounding box center [447, 164] width 555 height 328
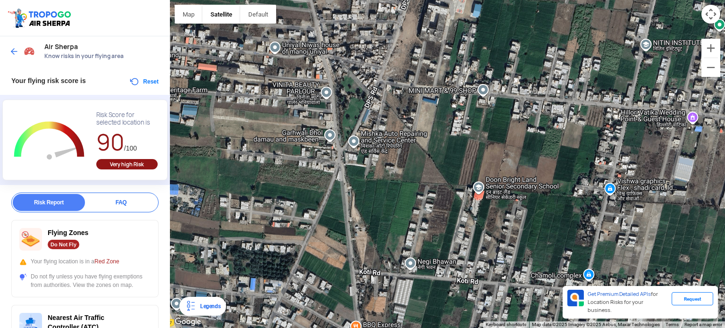
drag, startPoint x: 342, startPoint y: 213, endPoint x: 293, endPoint y: 137, distance: 90.8
click at [293, 137] on div at bounding box center [447, 164] width 555 height 328
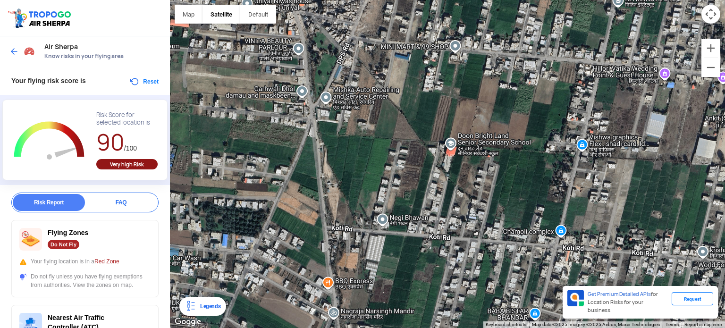
click at [313, 197] on div at bounding box center [447, 164] width 555 height 328
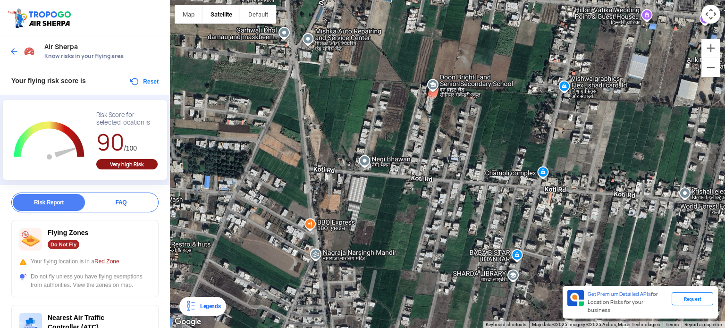
drag, startPoint x: 313, startPoint y: 197, endPoint x: 281, endPoint y: 99, distance: 103.1
click at [281, 99] on div at bounding box center [447, 164] width 555 height 328
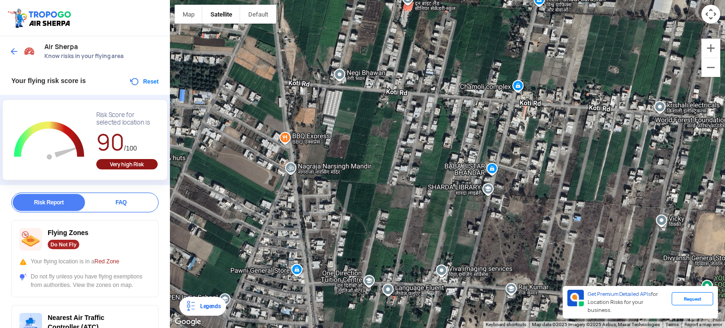
drag, startPoint x: 315, startPoint y: 220, endPoint x: 289, endPoint y: 130, distance: 94.1
click at [289, 130] on div at bounding box center [447, 164] width 555 height 328
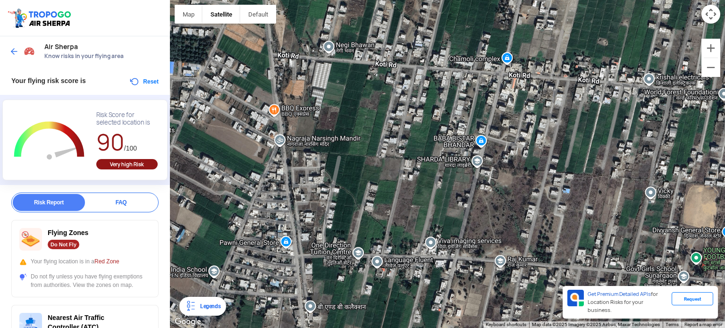
drag, startPoint x: 310, startPoint y: 217, endPoint x: 291, endPoint y: 158, distance: 62.8
click at [291, 158] on div at bounding box center [447, 164] width 555 height 328
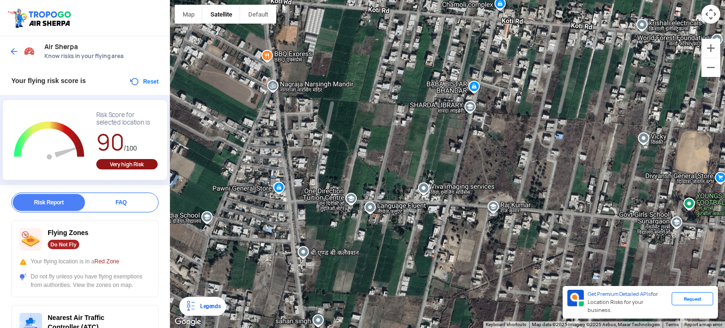
drag, startPoint x: 306, startPoint y: 222, endPoint x: 303, endPoint y: 184, distance: 37.8
click at [303, 184] on div at bounding box center [447, 164] width 555 height 328
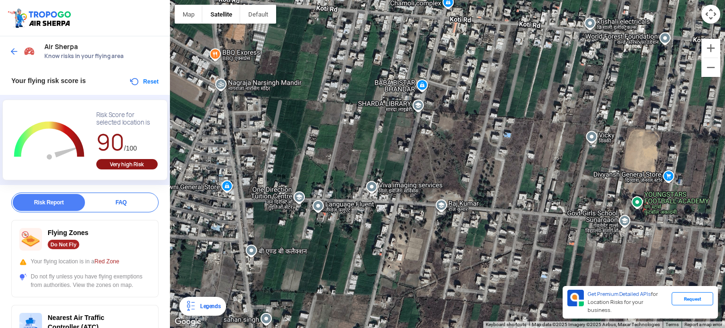
drag, startPoint x: 380, startPoint y: 205, endPoint x: 321, endPoint y: 202, distance: 58.6
click at [321, 202] on div at bounding box center [447, 164] width 555 height 328
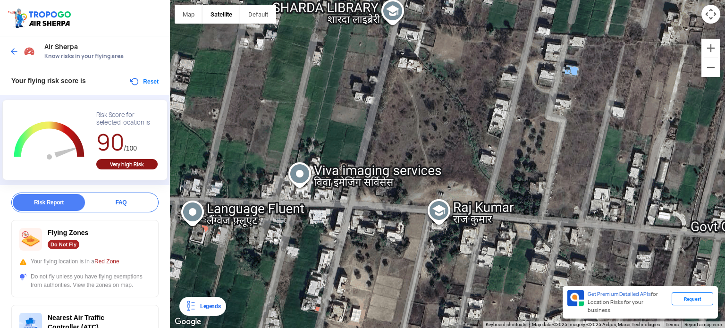
drag, startPoint x: 436, startPoint y: 206, endPoint x: 427, endPoint y: 206, distance: 8.5
click at [427, 206] on div at bounding box center [447, 164] width 555 height 328
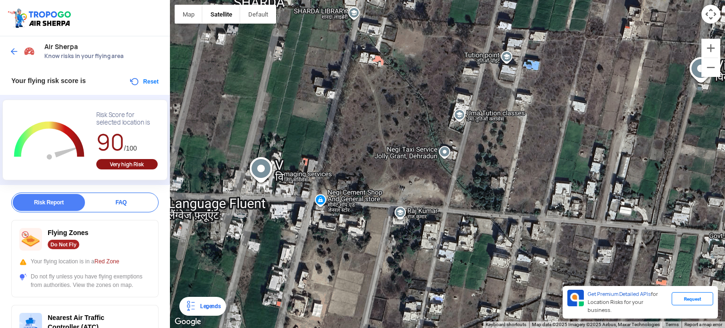
drag, startPoint x: 424, startPoint y: 206, endPoint x: 383, endPoint y: 202, distance: 41.2
click at [383, 202] on div at bounding box center [447, 164] width 555 height 328
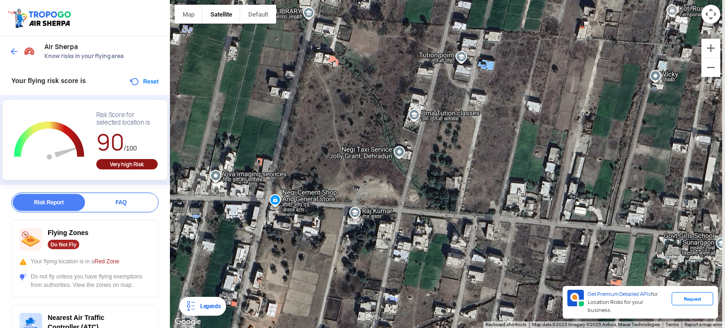
drag, startPoint x: 435, startPoint y: 210, endPoint x: 389, endPoint y: 209, distance: 46.2
click at [389, 209] on div at bounding box center [447, 164] width 555 height 328
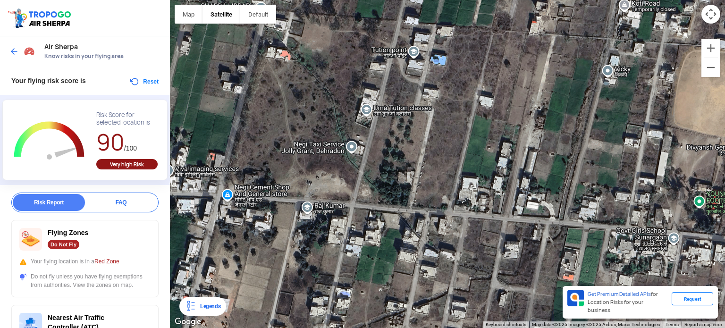
drag, startPoint x: 448, startPoint y: 214, endPoint x: 397, endPoint y: 209, distance: 51.2
click at [397, 209] on div at bounding box center [447, 164] width 555 height 328
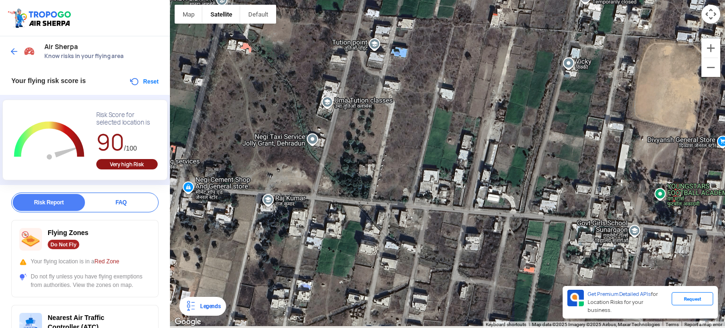
drag, startPoint x: 438, startPoint y: 215, endPoint x: 394, endPoint y: 206, distance: 44.7
click at [394, 206] on div at bounding box center [447, 164] width 555 height 328
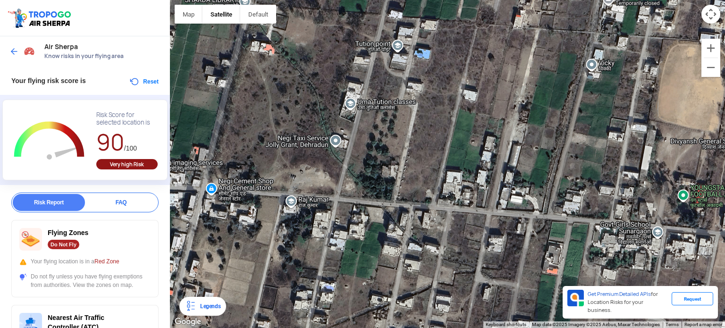
drag, startPoint x: 392, startPoint y: 207, endPoint x: 421, endPoint y: 209, distance: 28.9
click at [421, 209] on div at bounding box center [447, 164] width 555 height 328
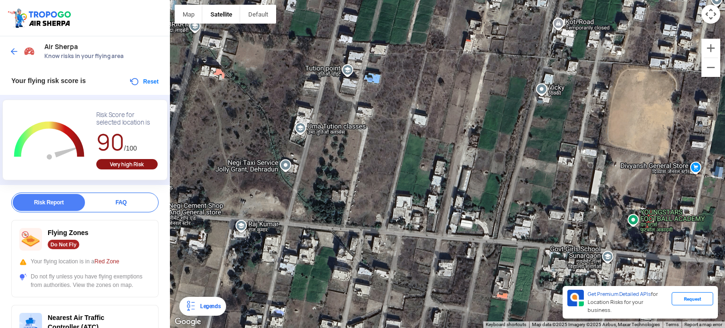
drag, startPoint x: 443, startPoint y: 216, endPoint x: 390, endPoint y: 241, distance: 58.9
click at [390, 241] on div at bounding box center [447, 164] width 555 height 328
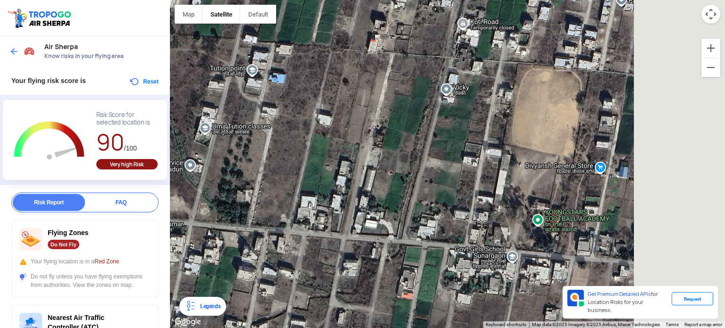
drag, startPoint x: 458, startPoint y: 239, endPoint x: 347, endPoint y: 239, distance: 110.8
click at [347, 239] on div at bounding box center [447, 164] width 555 height 328
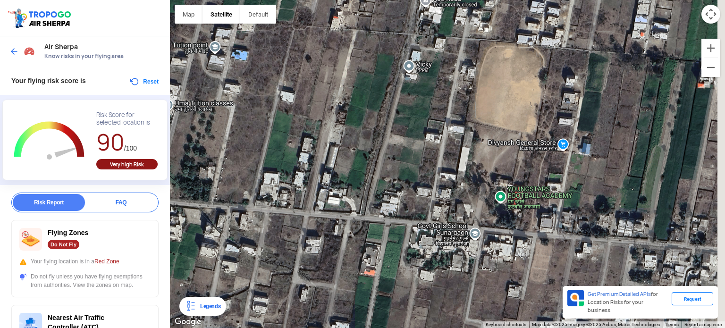
drag, startPoint x: 416, startPoint y: 239, endPoint x: 370, endPoint y: 217, distance: 51.0
click at [370, 217] on div at bounding box center [447, 164] width 555 height 328
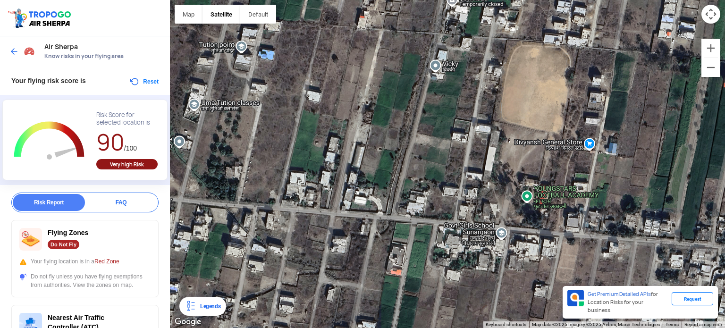
drag, startPoint x: 370, startPoint y: 217, endPoint x: 398, endPoint y: 215, distance: 28.3
click at [398, 215] on div at bounding box center [447, 164] width 555 height 328
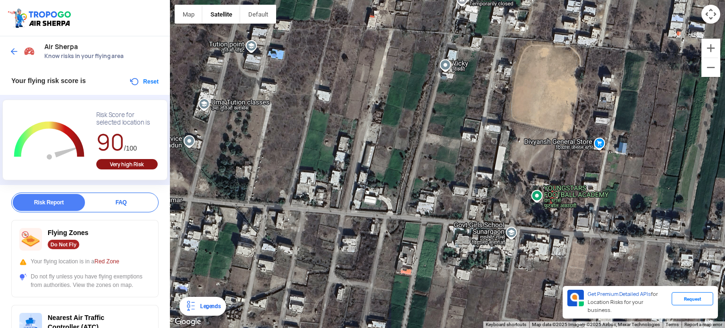
drag, startPoint x: 325, startPoint y: 214, endPoint x: 337, endPoint y: 214, distance: 12.7
click at [337, 214] on div at bounding box center [447, 164] width 555 height 328
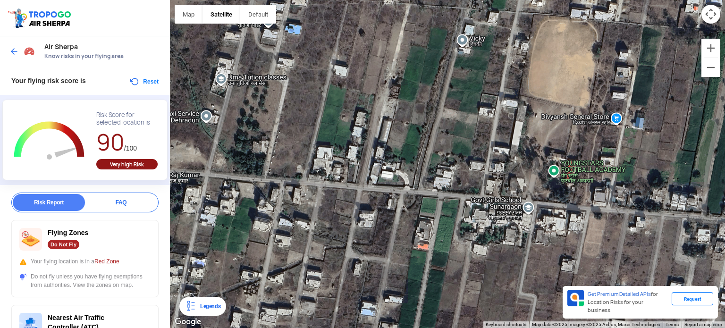
drag, startPoint x: 337, startPoint y: 214, endPoint x: 353, endPoint y: 187, distance: 31.1
click at [353, 187] on div at bounding box center [447, 164] width 555 height 328
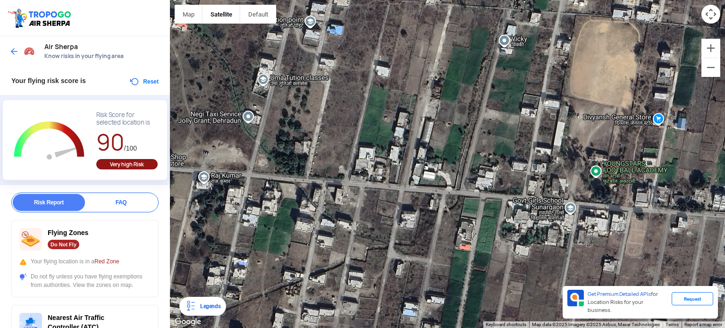
drag, startPoint x: 374, startPoint y: 187, endPoint x: 421, endPoint y: 187, distance: 47.2
click at [421, 187] on div at bounding box center [447, 164] width 555 height 328
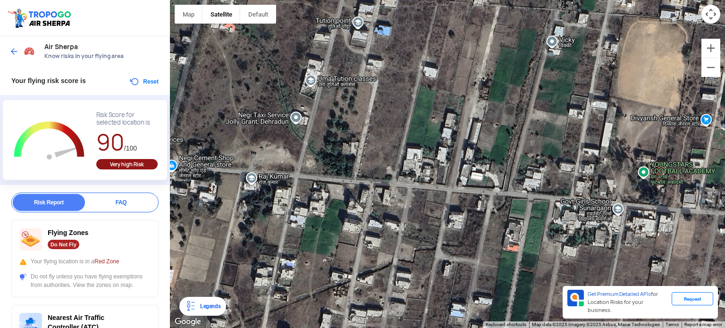
drag, startPoint x: 421, startPoint y: 187, endPoint x: 470, endPoint y: 188, distance: 49.1
click at [470, 188] on div at bounding box center [447, 164] width 555 height 328
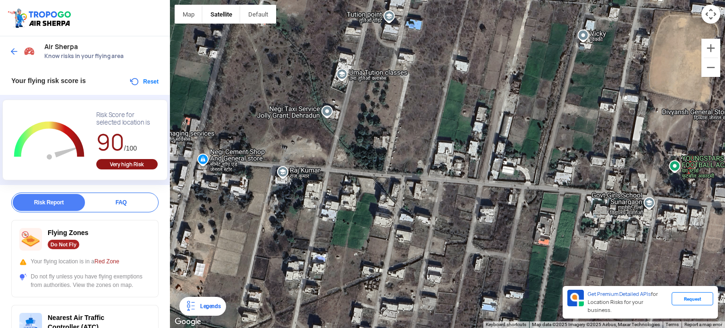
drag, startPoint x: 448, startPoint y: 188, endPoint x: 495, endPoint y: 183, distance: 47.5
click at [495, 183] on div at bounding box center [447, 164] width 555 height 328
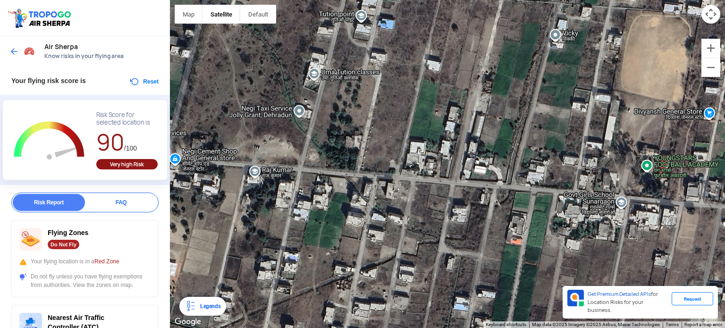
drag, startPoint x: 495, startPoint y: 183, endPoint x: 460, endPoint y: 182, distance: 34.4
click at [460, 182] on div at bounding box center [447, 164] width 555 height 328
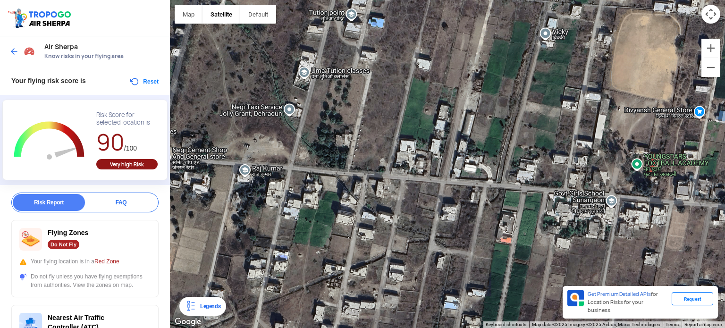
drag, startPoint x: 503, startPoint y: 192, endPoint x: 493, endPoint y: 190, distance: 10.0
click at [493, 190] on div at bounding box center [447, 164] width 555 height 328
click at [568, 159] on div at bounding box center [447, 164] width 555 height 328
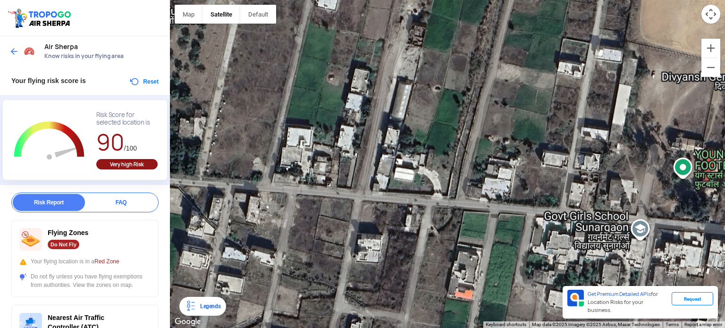
click at [568, 159] on div at bounding box center [447, 164] width 555 height 328
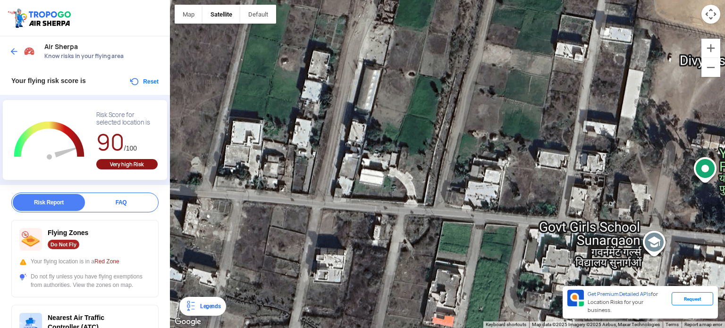
click at [568, 159] on div at bounding box center [447, 164] width 555 height 328
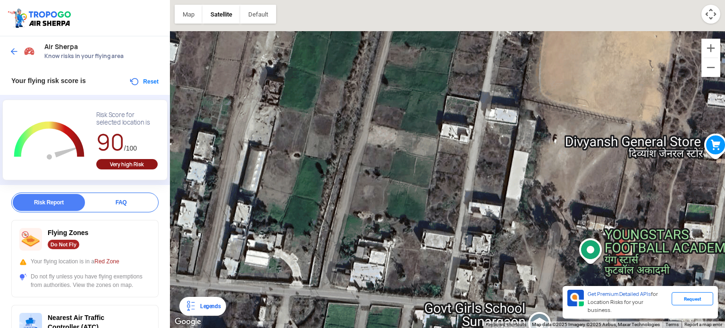
drag, startPoint x: 568, startPoint y: 159, endPoint x: 452, endPoint y: 240, distance: 141.7
click at [452, 240] on div at bounding box center [447, 164] width 555 height 328
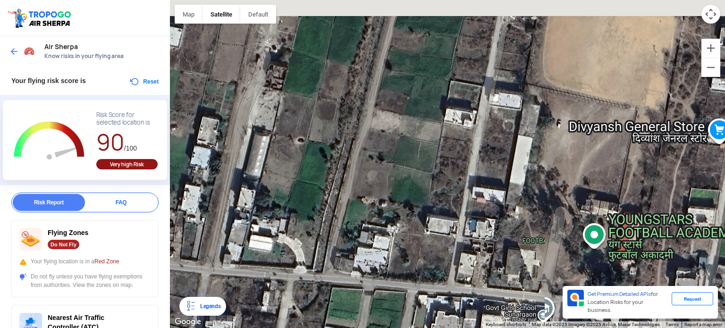
drag, startPoint x: 452, startPoint y: 256, endPoint x: 457, endPoint y: 241, distance: 15.7
click at [457, 241] on div at bounding box center [447, 164] width 555 height 328
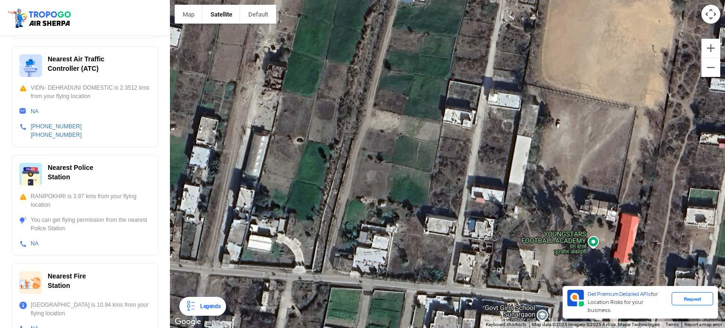
scroll to position [339, 0]
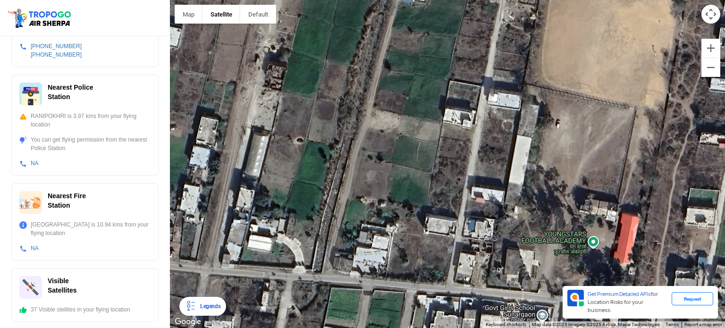
drag, startPoint x: 116, startPoint y: 226, endPoint x: 109, endPoint y: 286, distance: 60.3
click at [109, 286] on div "Flying Zones Do Not Fly Your flying location is in a Red Zone Do not fly unless…" at bounding box center [84, 101] width 147 height 441
click at [140, 210] on div "Nearest Fire Station" at bounding box center [84, 202] width 131 height 23
click at [139, 209] on div "Nearest Fire Station" at bounding box center [84, 202] width 131 height 23
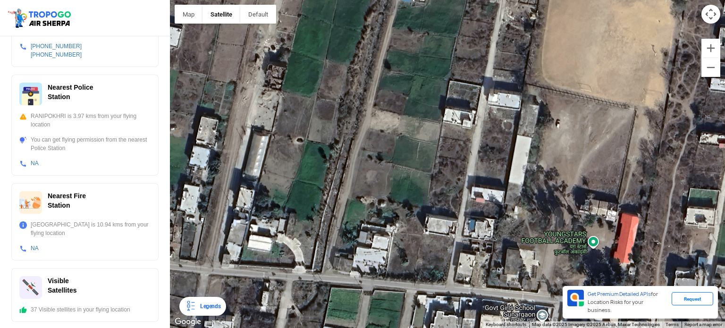
drag, startPoint x: 159, startPoint y: 211, endPoint x: 168, endPoint y: 170, distance: 42.0
click at [168, 170] on div "Air Sherpa Know risks in your flying area Your flying risk score is Reset L Zoo…" at bounding box center [85, 182] width 170 height 292
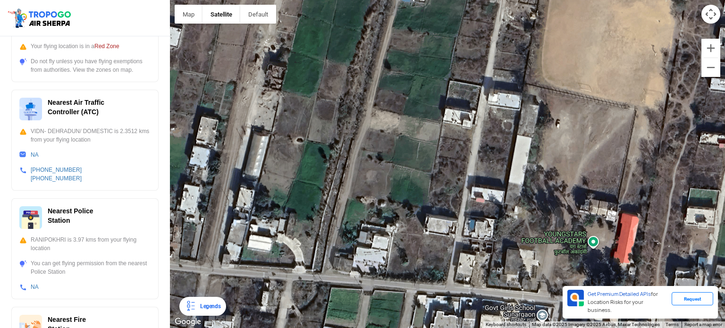
scroll to position [215, 0]
click at [147, 196] on div "Flying Zones Do Not Fly Your flying location is in a Red Zone Do not fly unless…" at bounding box center [84, 225] width 147 height 441
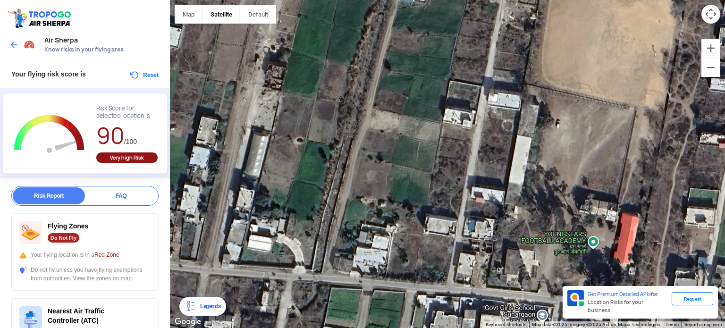
scroll to position [0, 0]
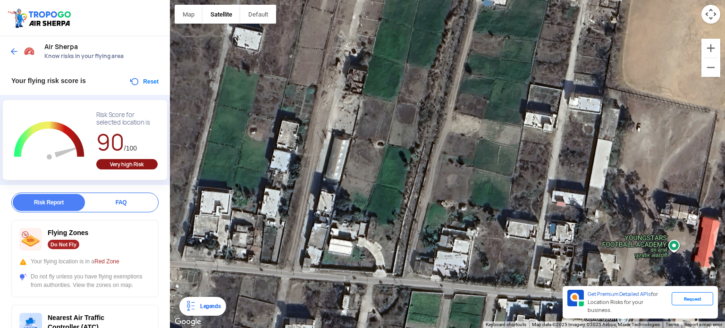
drag, startPoint x: 213, startPoint y: 127, endPoint x: 292, endPoint y: 124, distance: 78.8
click at [292, 124] on div at bounding box center [447, 164] width 555 height 328
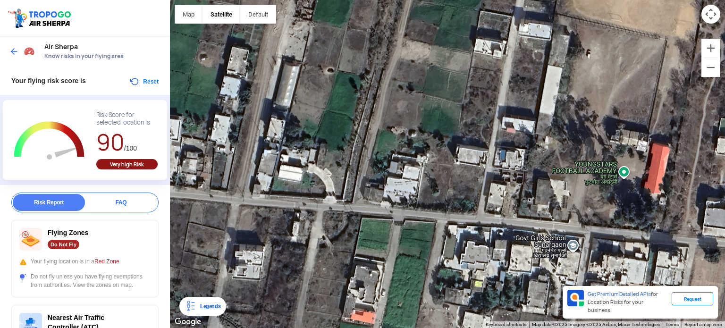
drag, startPoint x: 399, startPoint y: 209, endPoint x: 347, endPoint y: 130, distance: 94.5
click at [347, 130] on div at bounding box center [447, 164] width 555 height 328
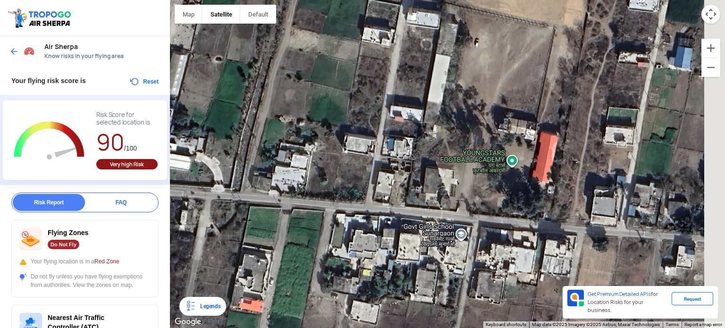
drag, startPoint x: 430, startPoint y: 182, endPoint x: 278, endPoint y: 159, distance: 153.6
click at [278, 159] on div at bounding box center [447, 164] width 555 height 328
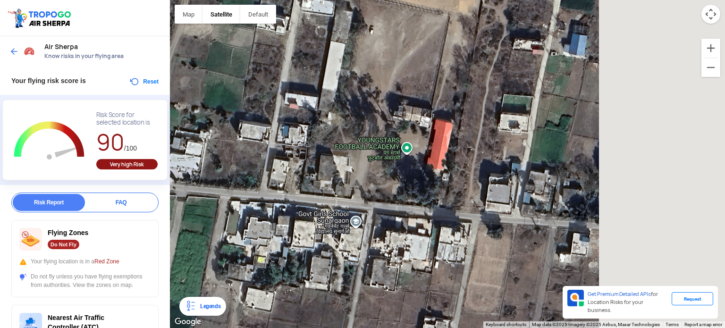
drag, startPoint x: 423, startPoint y: 209, endPoint x: 274, endPoint y: 188, distance: 151.0
click at [274, 188] on div at bounding box center [447, 164] width 555 height 328
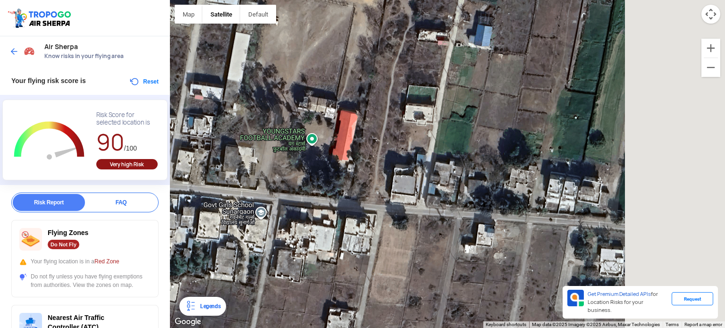
drag, startPoint x: 524, startPoint y: 241, endPoint x: 426, endPoint y: 231, distance: 98.7
click at [426, 231] on div at bounding box center [447, 164] width 555 height 328
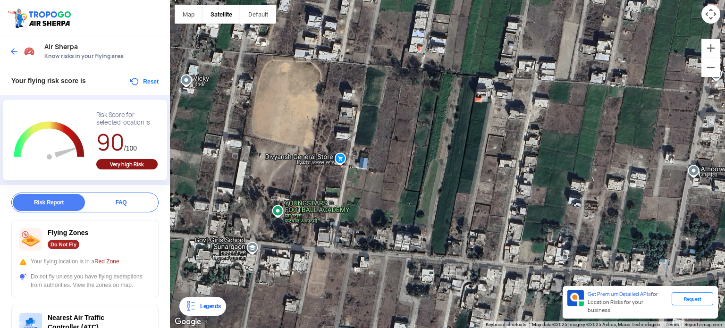
drag, startPoint x: 426, startPoint y: 231, endPoint x: 331, endPoint y: 266, distance: 101.0
click at [331, 266] on div at bounding box center [447, 164] width 555 height 328
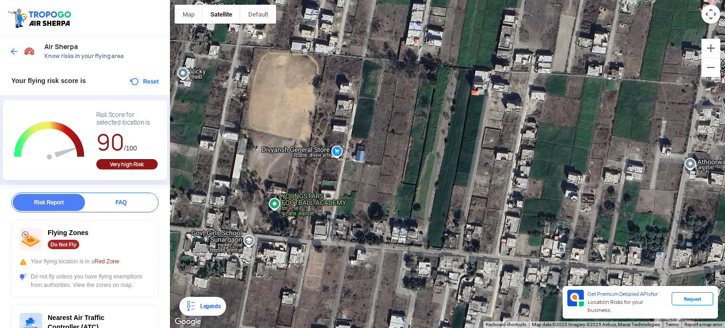
drag, startPoint x: 363, startPoint y: 258, endPoint x: 361, endPoint y: 250, distance: 8.4
click at [361, 250] on div at bounding box center [447, 164] width 555 height 328
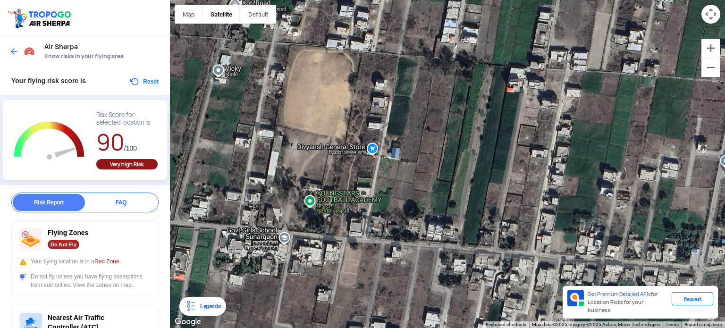
drag, startPoint x: 361, startPoint y: 250, endPoint x: 426, endPoint y: 244, distance: 65.9
click at [426, 244] on div at bounding box center [447, 164] width 555 height 328
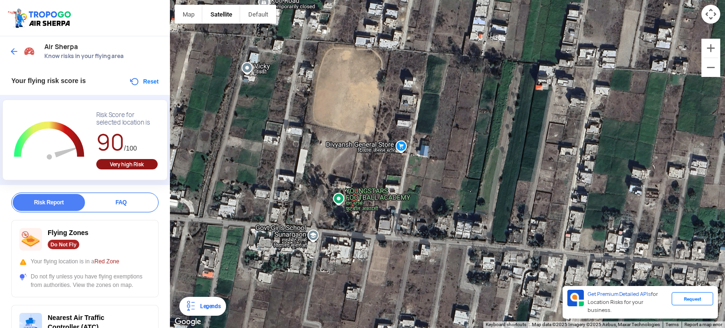
click at [24, 50] on img at bounding box center [29, 50] width 11 height 11
click at [19, 50] on div at bounding box center [23, 51] width 28 height 17
click at [19, 50] on span at bounding box center [13, 51] width 9 height 9
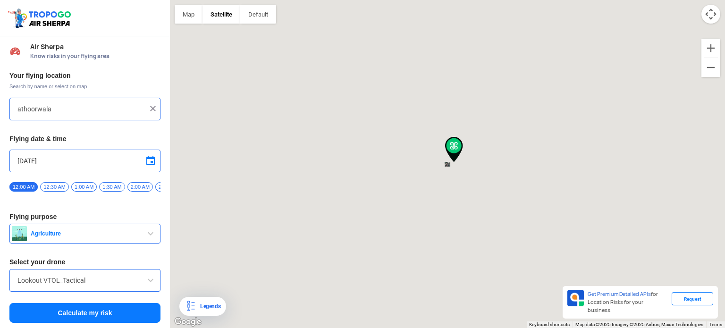
type input "Doiwala, [GEOGRAPHIC_DATA], [GEOGRAPHIC_DATA]"
click at [148, 108] on img at bounding box center [152, 108] width 9 height 9
click at [68, 107] on input "text" at bounding box center [81, 108] width 128 height 11
type input "jeevanwala"
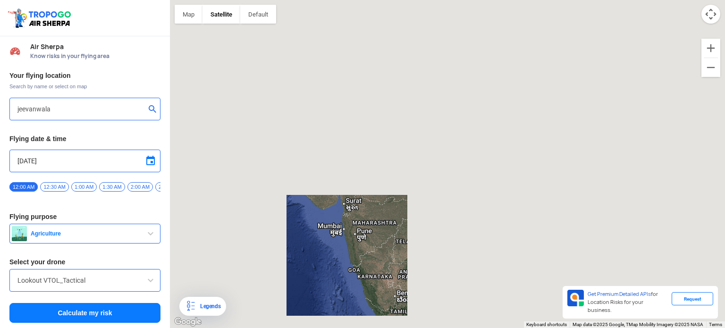
click at [149, 108] on button "submit" at bounding box center [154, 109] width 11 height 9
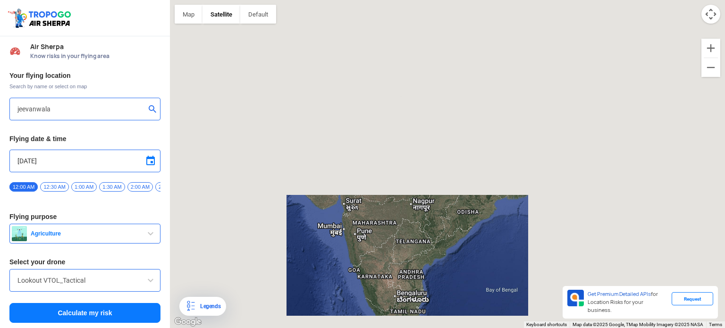
scroll to position [3, 0]
